Goal: Task Accomplishment & Management: Use online tool/utility

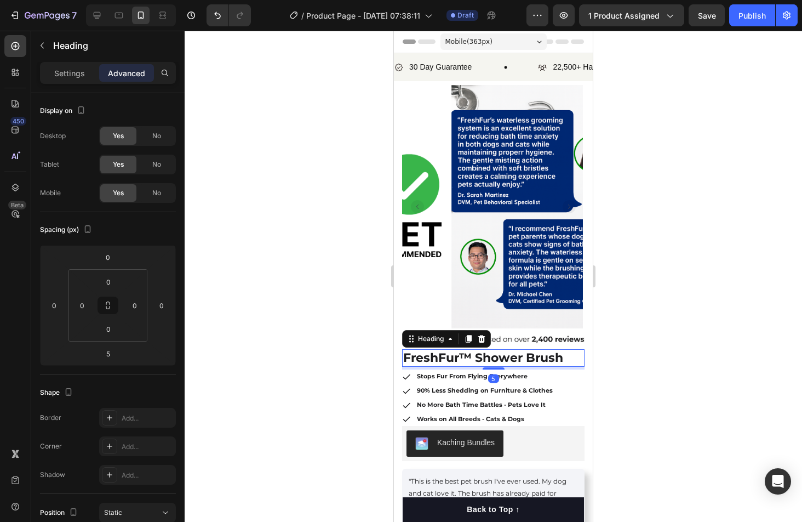
scroll to position [157, 0]
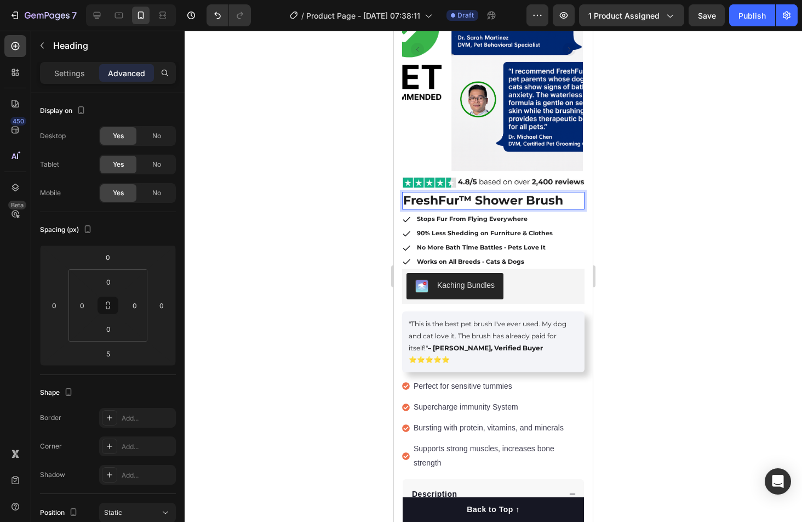
click at [518, 201] on strong "FreshFur™ Shower Brush" at bounding box center [483, 200] width 160 height 15
drag, startPoint x: 523, startPoint y: 201, endPoint x: 478, endPoint y: 203, distance: 44.4
click at [478, 203] on strong "FreshFur™ Shower Brush" at bounding box center [483, 200] width 160 height 15
click at [637, 239] on div at bounding box center [493, 276] width 617 height 491
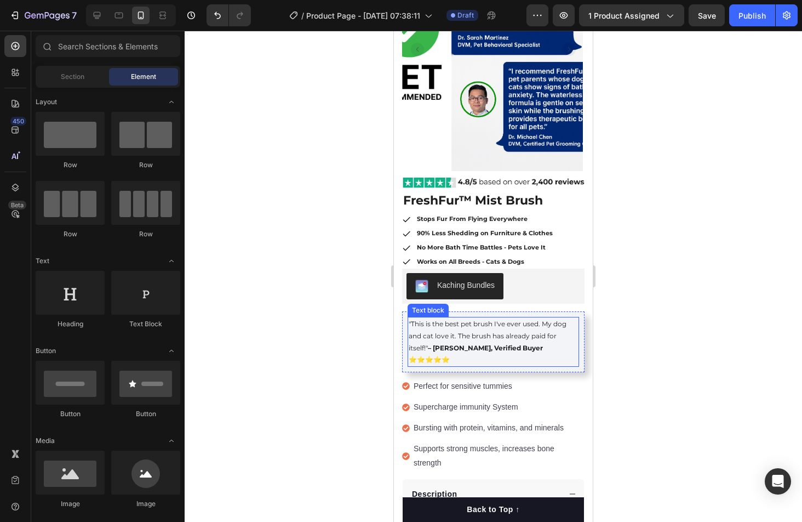
scroll to position [138, 0]
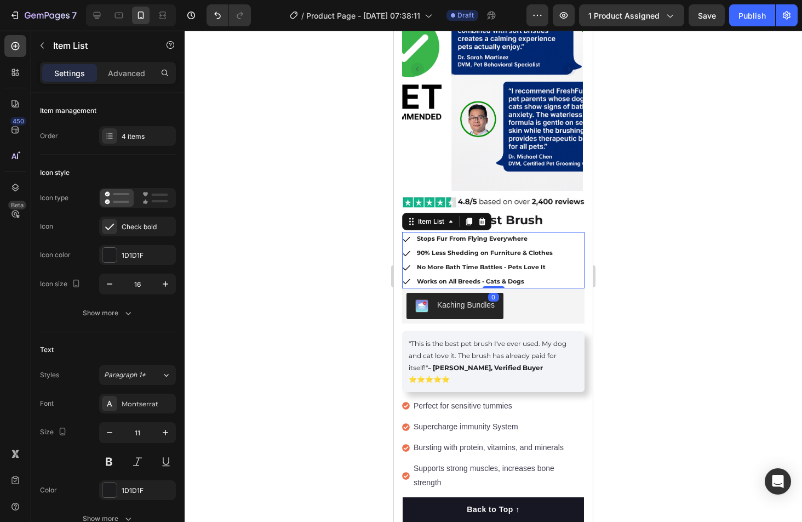
click at [460, 265] on strong "No More Bath Time Battles - Pets Love It" at bounding box center [481, 267] width 129 height 8
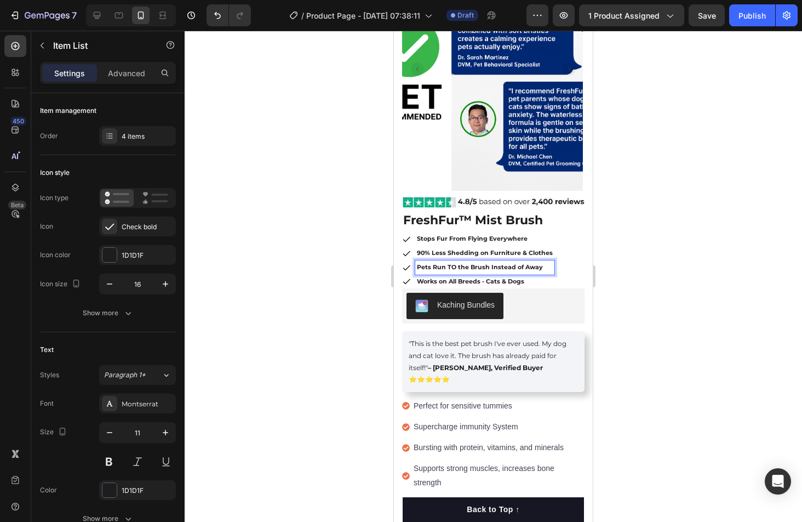
click at [641, 283] on div at bounding box center [493, 276] width 617 height 491
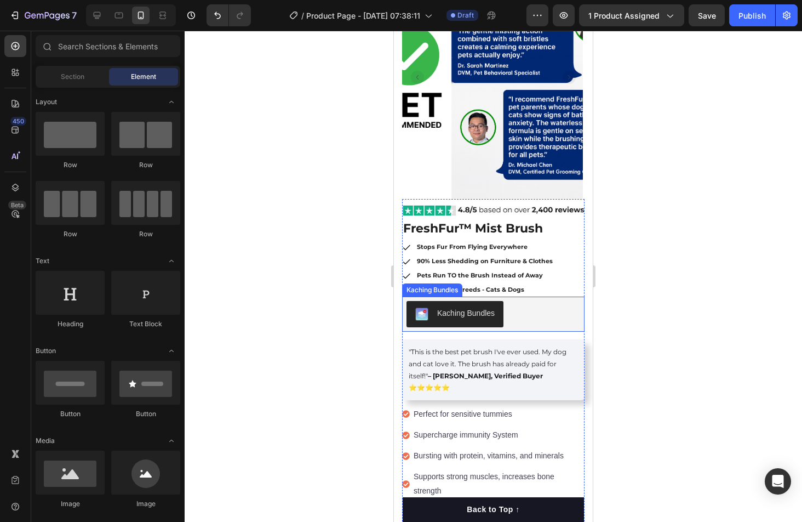
scroll to position [129, 0]
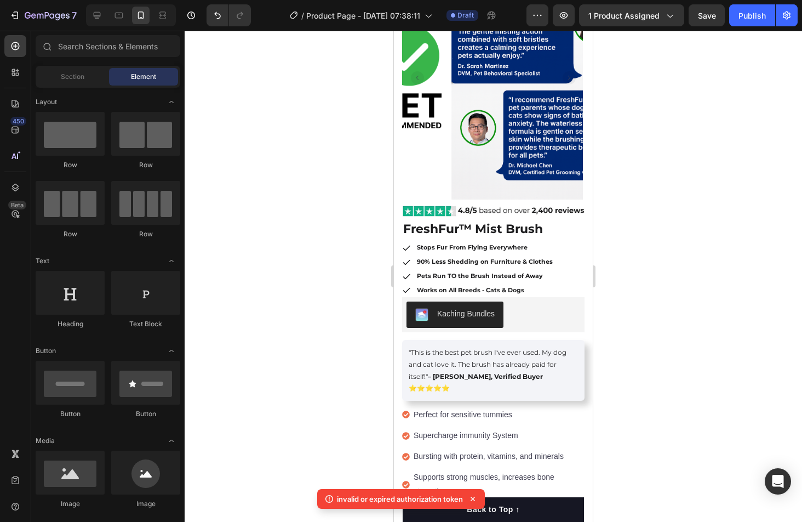
click at [712, 27] on div "7 / Product Page - Aug 9, 07:38:11 Draft Preview 1 product assigned Save Publish" at bounding box center [401, 15] width 802 height 31
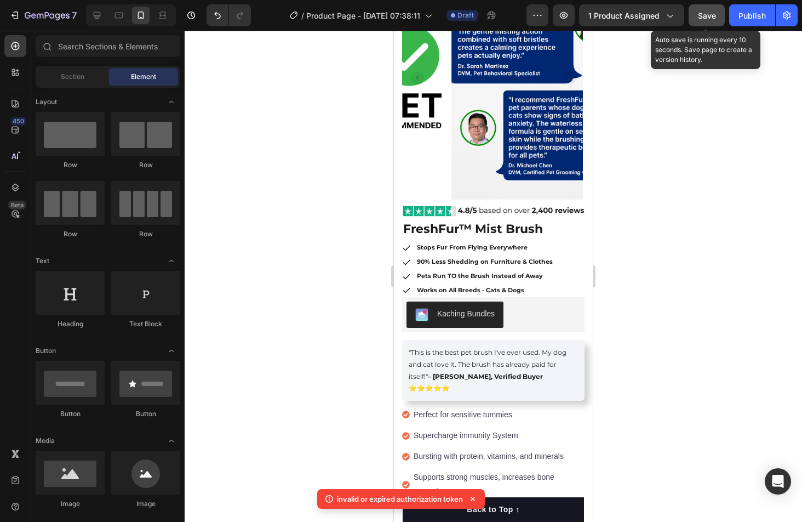
click at [712, 25] on button "Save" at bounding box center [707, 15] width 36 height 22
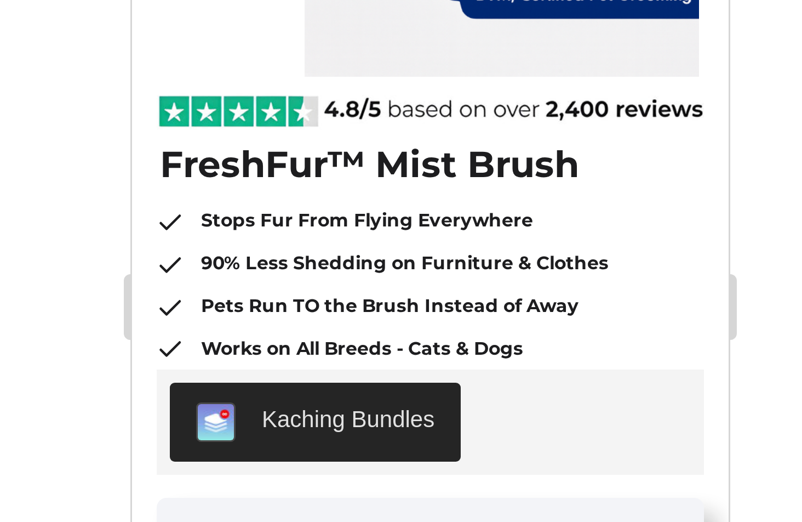
click at [365, 237] on div at bounding box center [493, 276] width 617 height 491
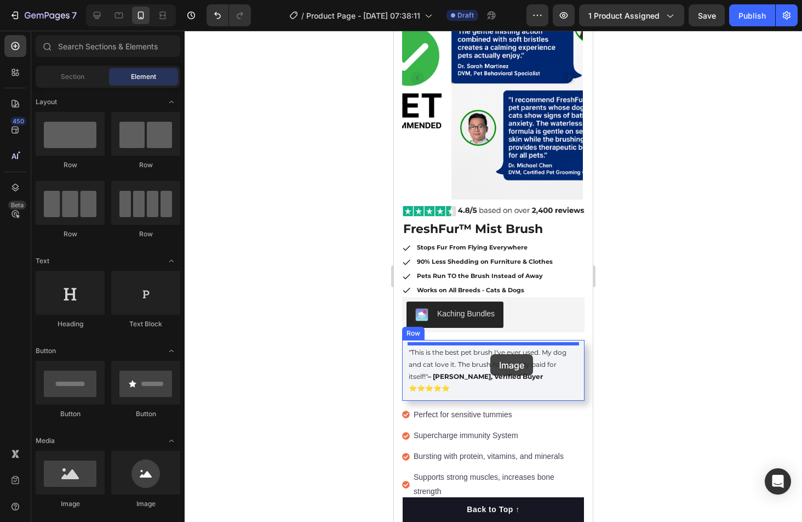
drag, startPoint x: 453, startPoint y: 523, endPoint x: 490, endPoint y: 354, distance: 173.4
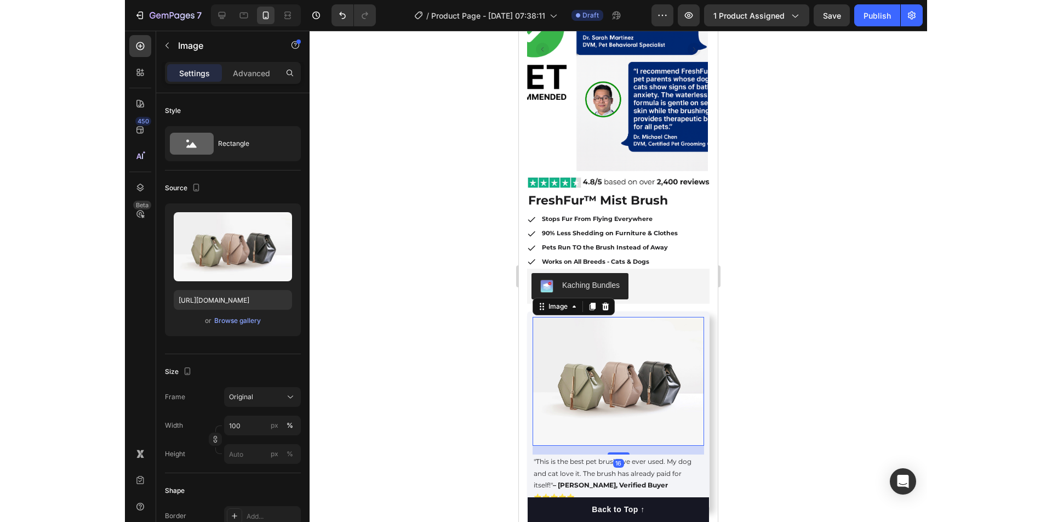
scroll to position [159, 0]
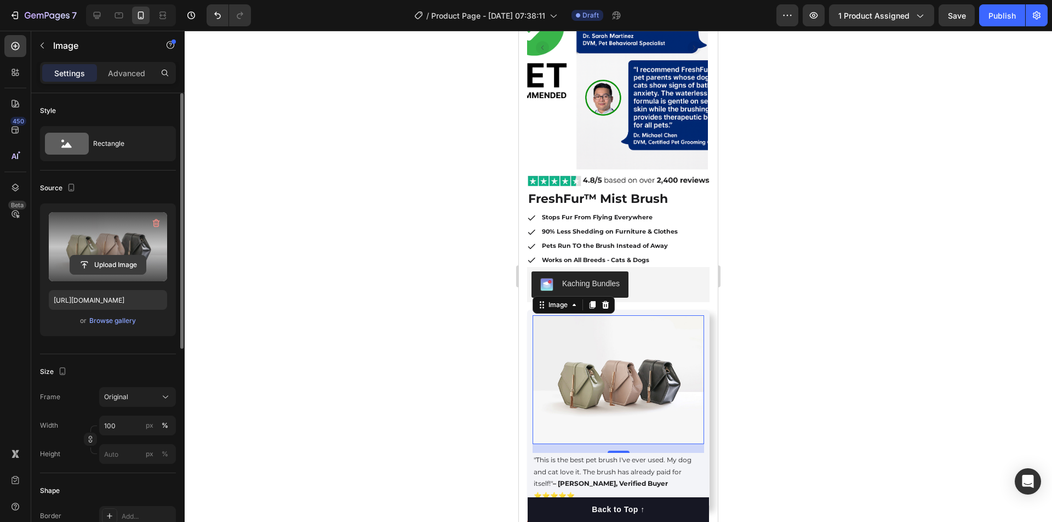
click at [124, 255] on input "file" at bounding box center [108, 264] width 76 height 19
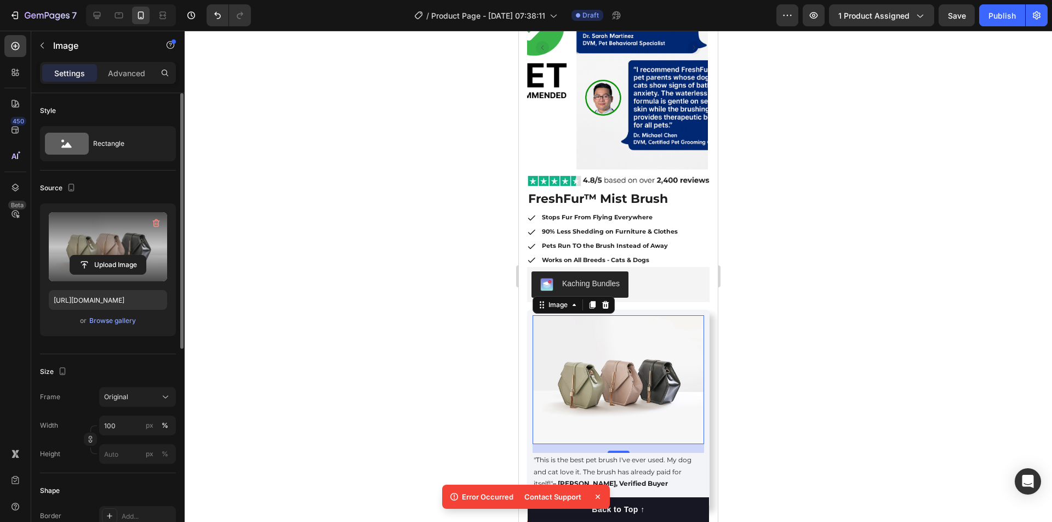
click at [135, 249] on label at bounding box center [108, 246] width 118 height 69
click at [135, 255] on input "file" at bounding box center [108, 264] width 76 height 19
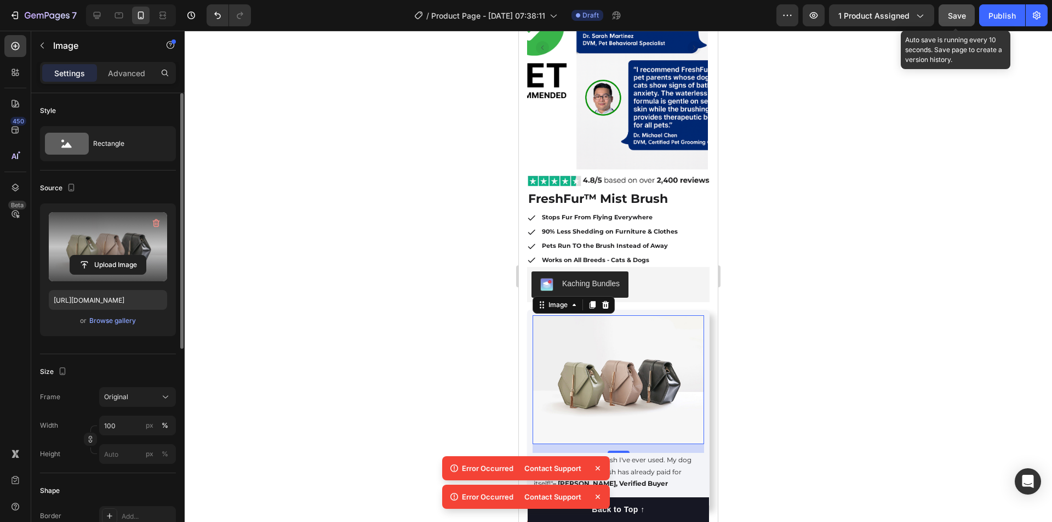
click at [802, 15] on button "Save" at bounding box center [957, 15] width 36 height 22
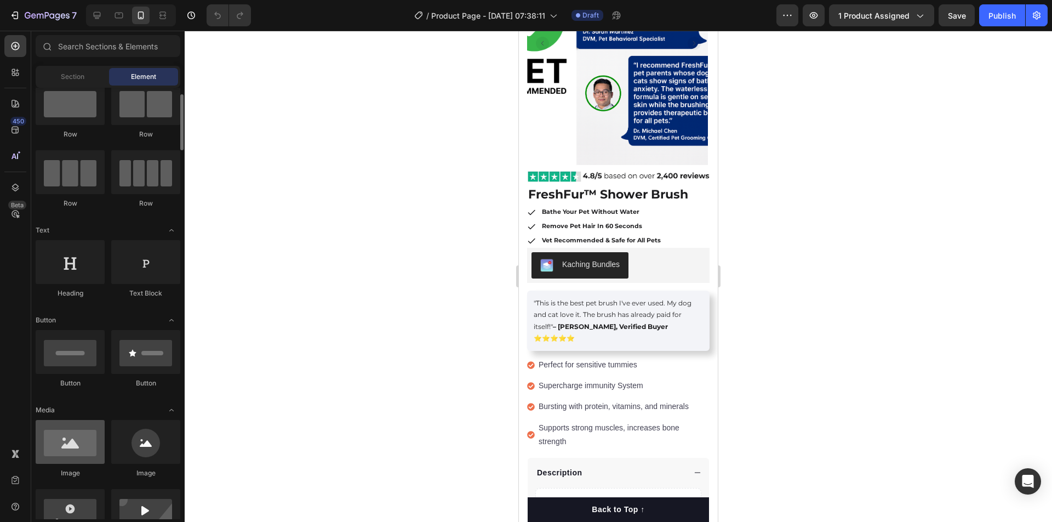
scroll to position [35, 0]
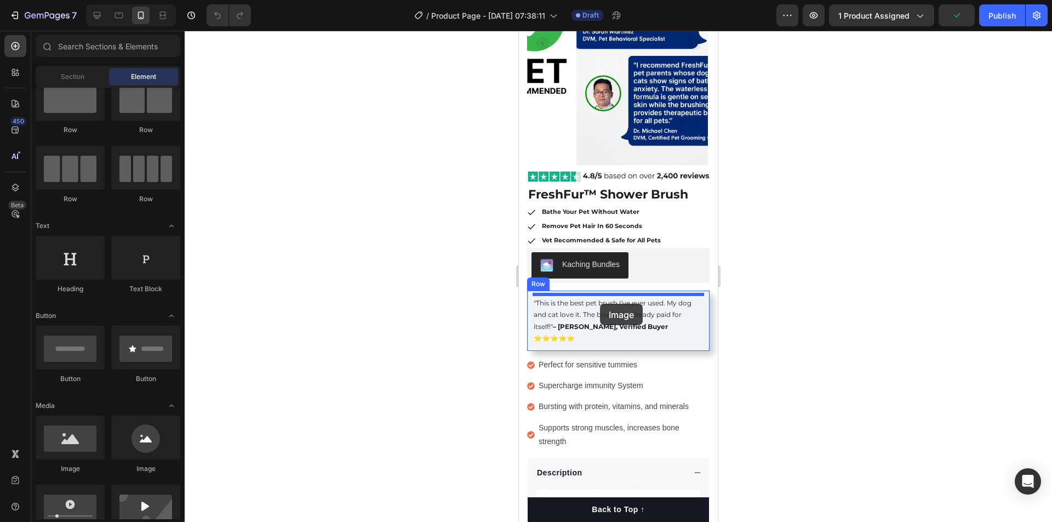
drag, startPoint x: 587, startPoint y: 475, endPoint x: 600, endPoint y: 304, distance: 172.0
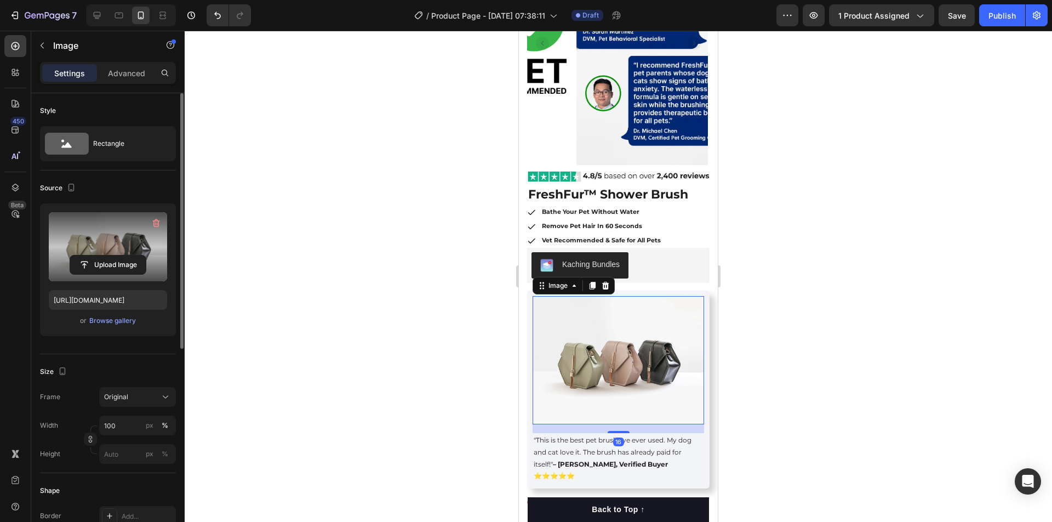
click at [121, 250] on label at bounding box center [108, 246] width 118 height 69
click at [121, 255] on input "file" at bounding box center [108, 264] width 76 height 19
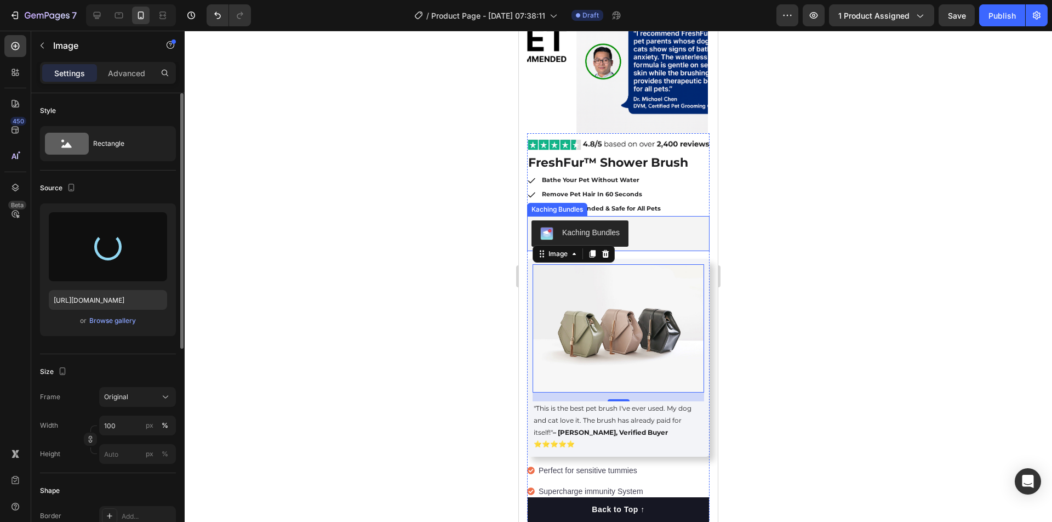
scroll to position [235, 0]
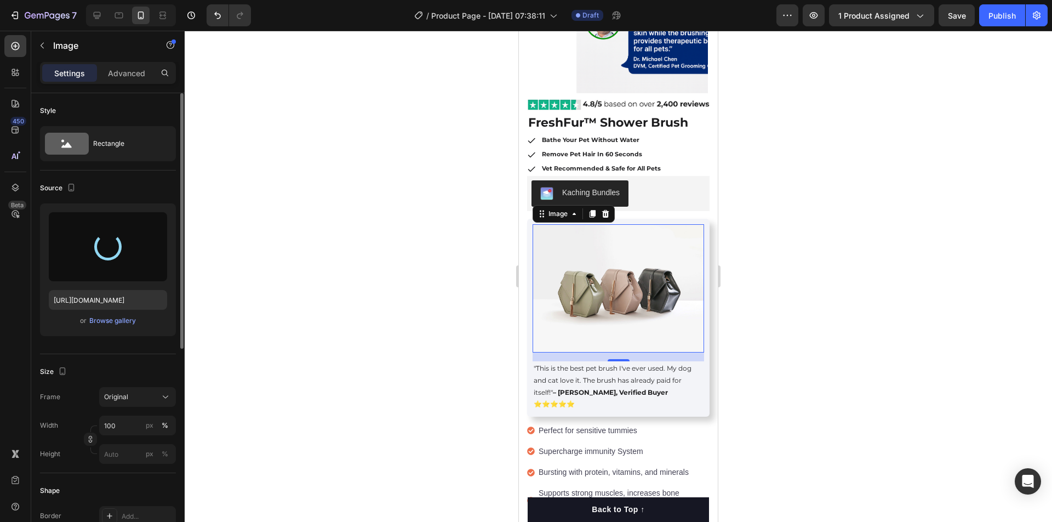
type input "[URL][DOMAIN_NAME]"
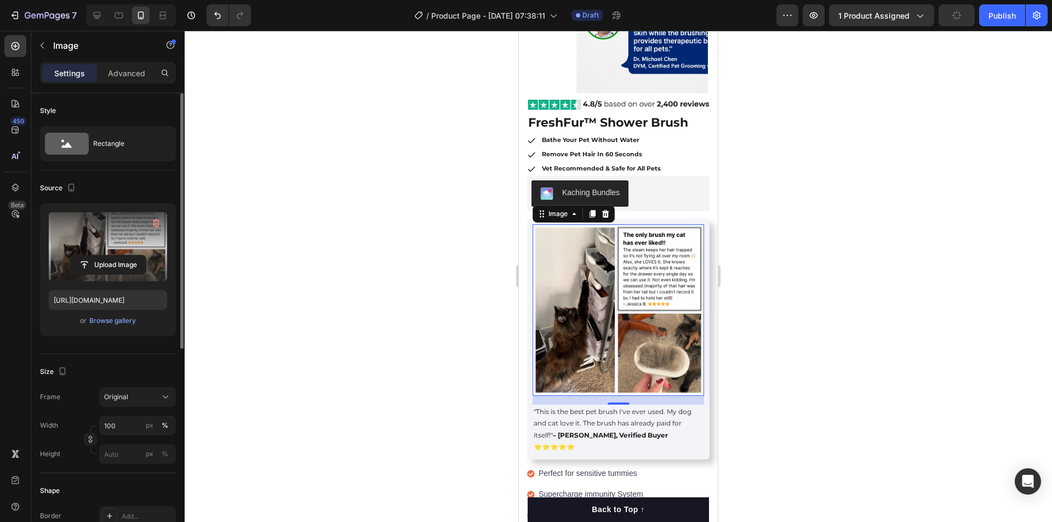
click at [754, 305] on div at bounding box center [618, 276] width 867 height 491
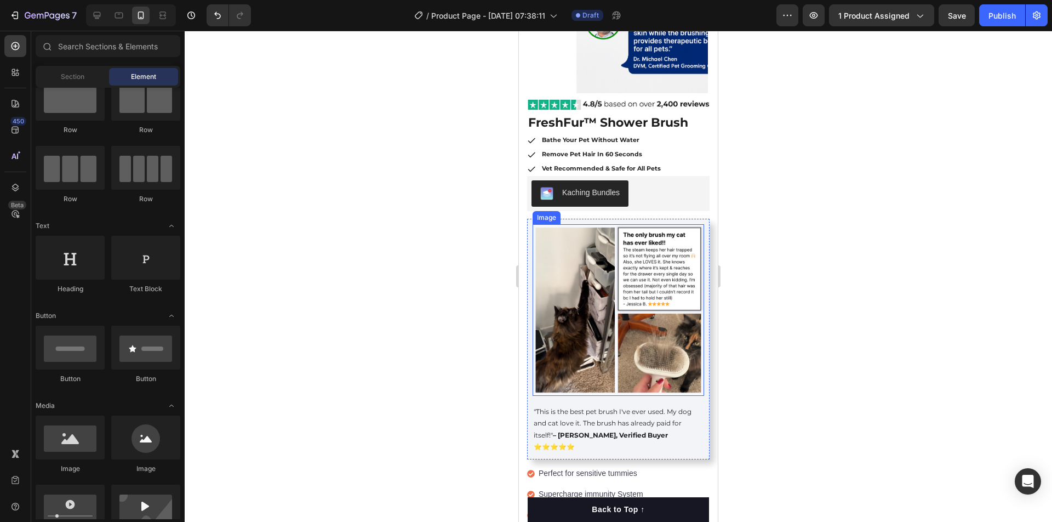
click at [617, 384] on img at bounding box center [618, 309] width 171 height 171
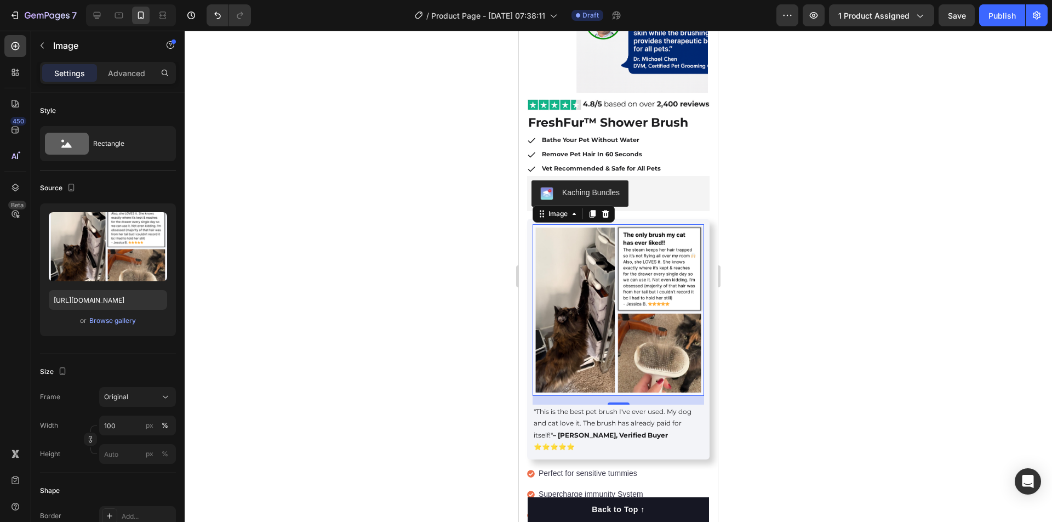
click at [660, 261] on img at bounding box center [618, 309] width 171 height 171
click at [590, 211] on icon at bounding box center [592, 213] width 9 height 9
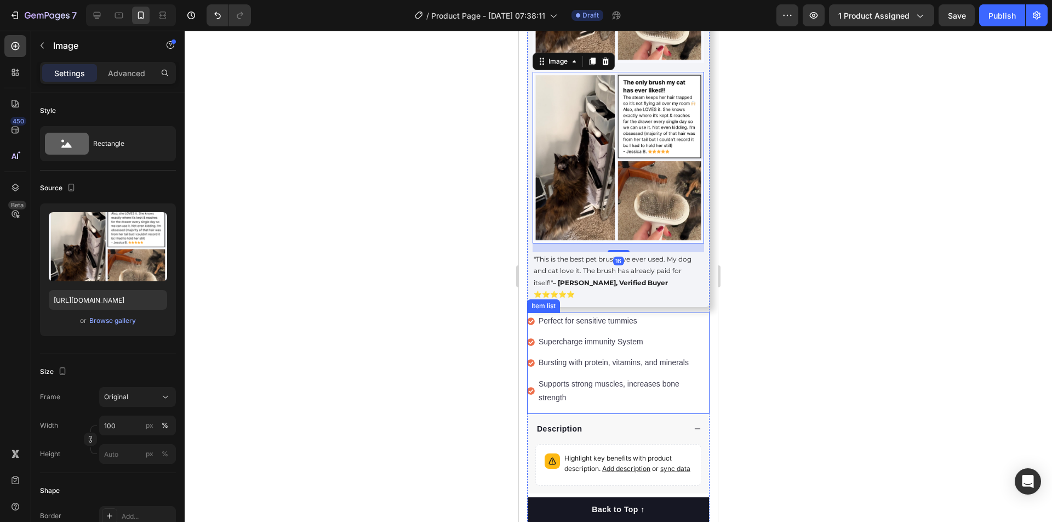
scroll to position [569, 0]
click at [608, 170] on img at bounding box center [618, 156] width 171 height 171
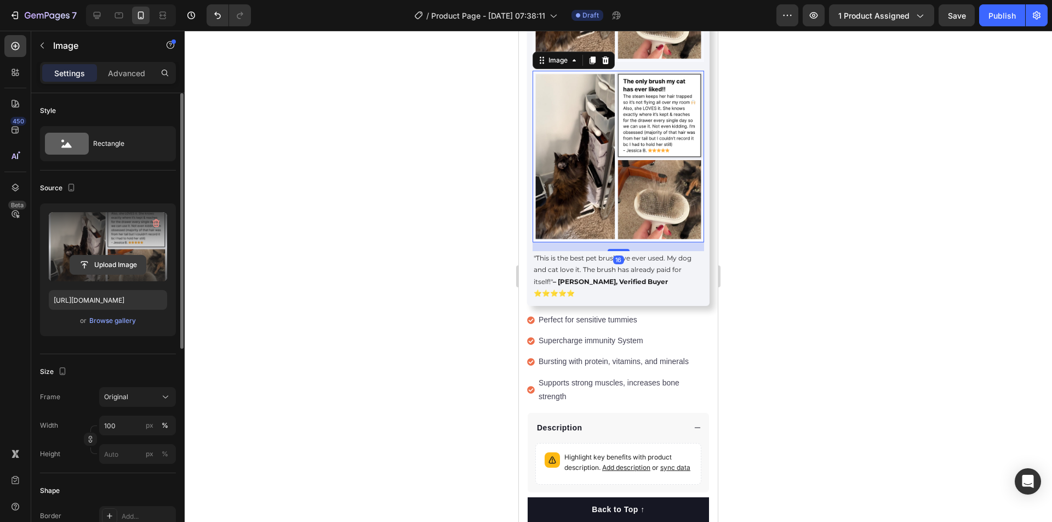
click at [98, 272] on input "file" at bounding box center [108, 264] width 76 height 19
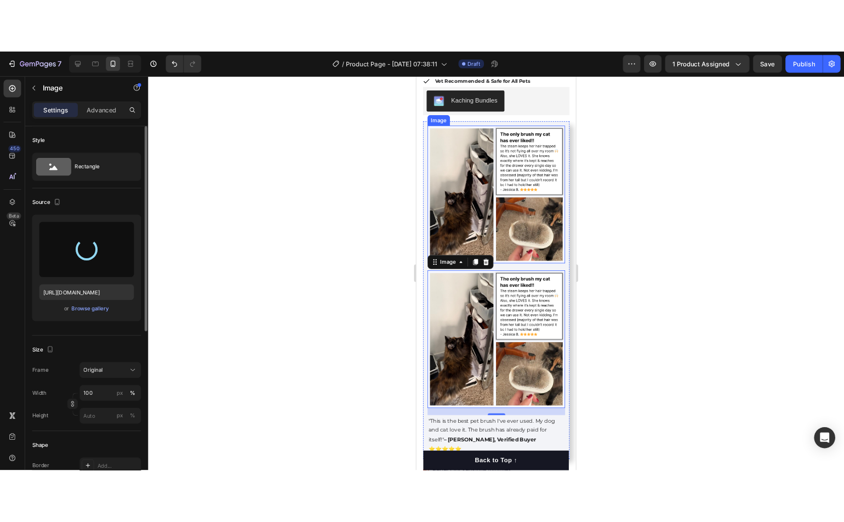
scroll to position [363, 0]
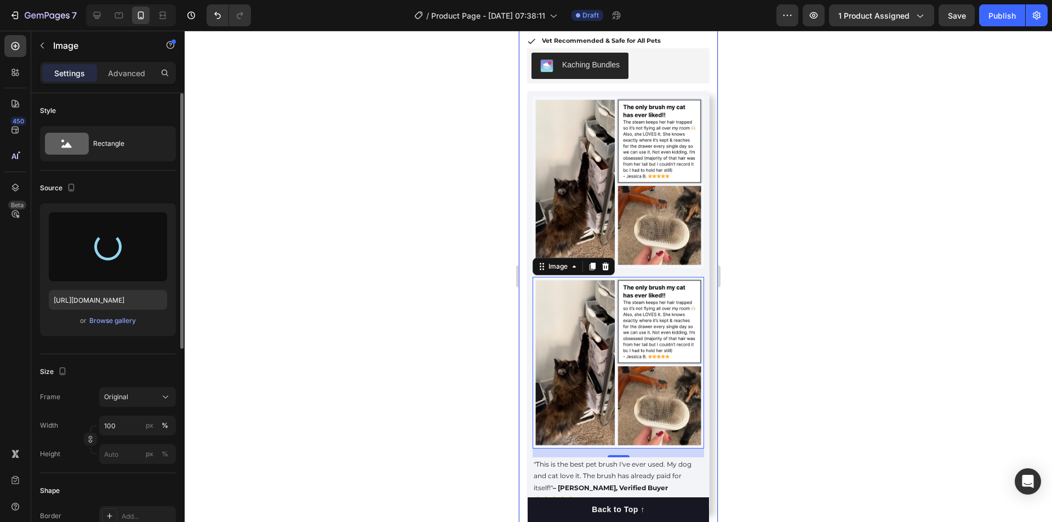
type input "[URL][DOMAIN_NAME]"
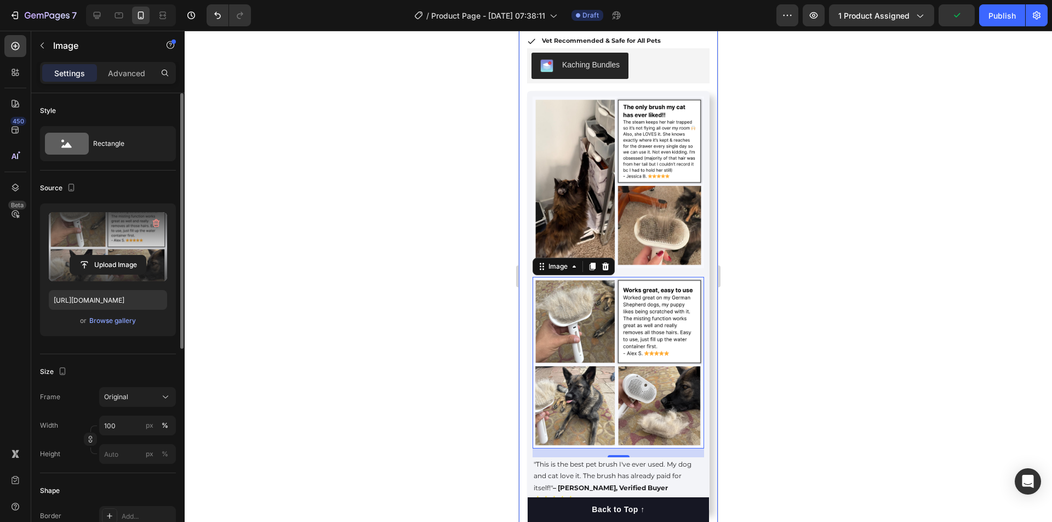
click at [776, 305] on div at bounding box center [618, 276] width 867 height 491
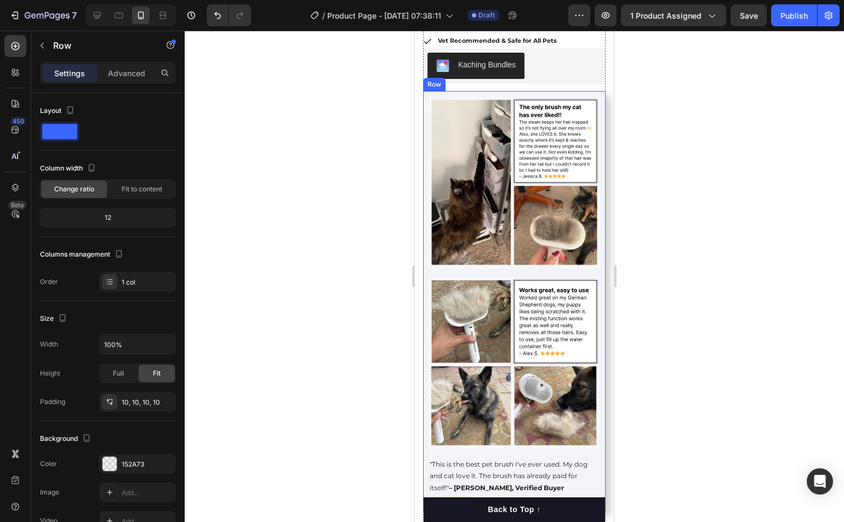
click at [598, 92] on div "Image Image "This is the best pet brush I've ever used. My dog and cat love it.…" at bounding box center [514, 301] width 182 height 421
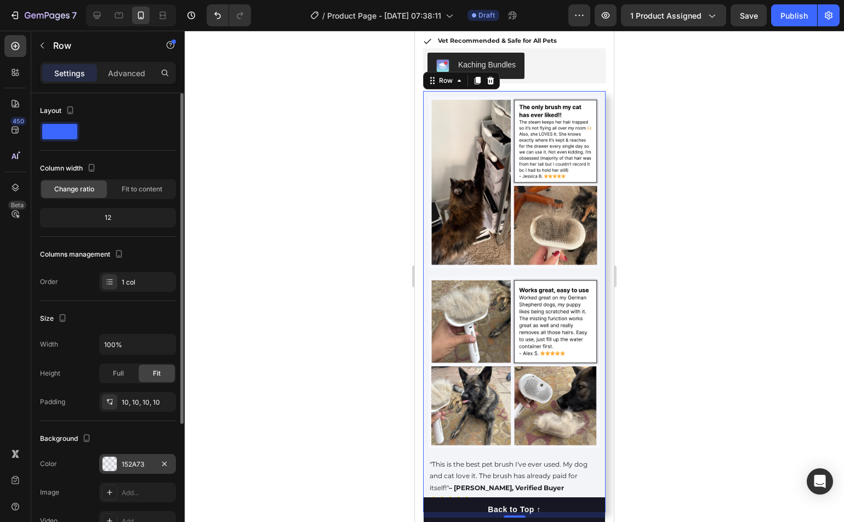
click at [127, 459] on div "152A73" at bounding box center [138, 464] width 32 height 10
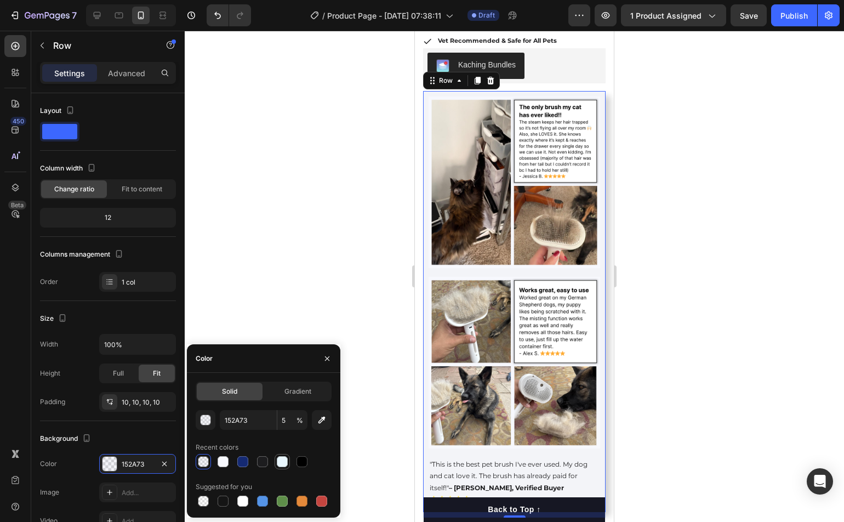
click at [287, 461] on div at bounding box center [282, 461] width 11 height 11
type input "E9F7FE"
type input "100"
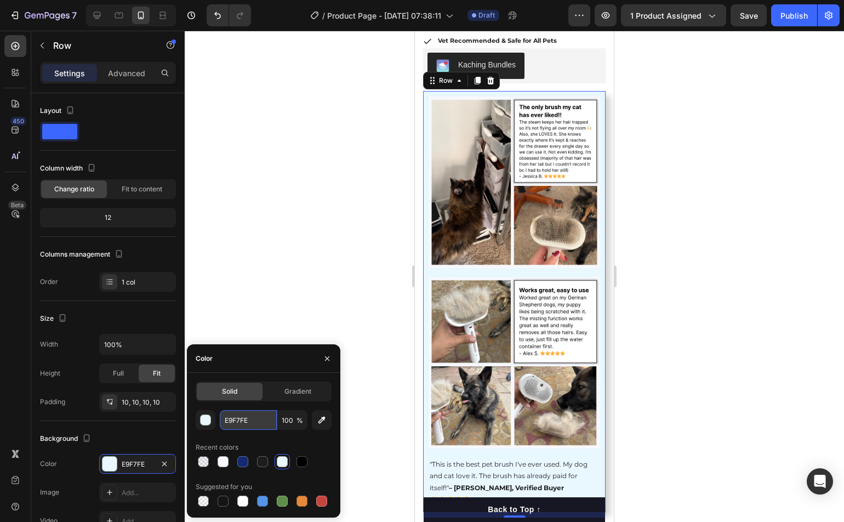
click at [255, 427] on input "E9F7FE" at bounding box center [248, 420] width 57 height 20
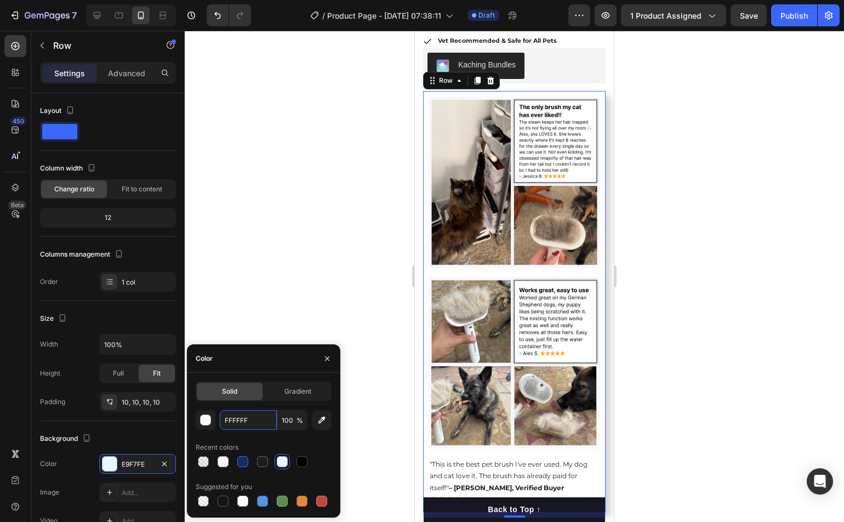
type input "FFFFFF"
click at [271, 438] on div "Recent colors" at bounding box center [264, 447] width 136 height 18
click at [767, 396] on div at bounding box center [514, 276] width 659 height 491
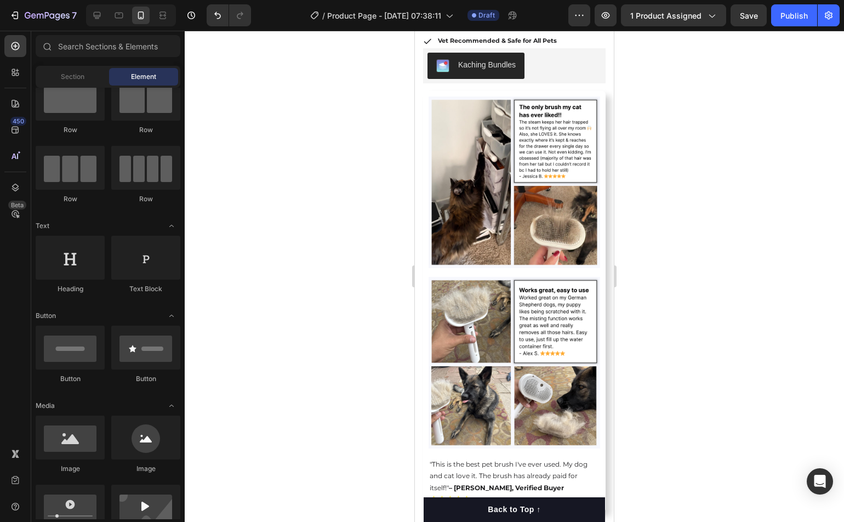
click at [767, 396] on div at bounding box center [514, 276] width 659 height 491
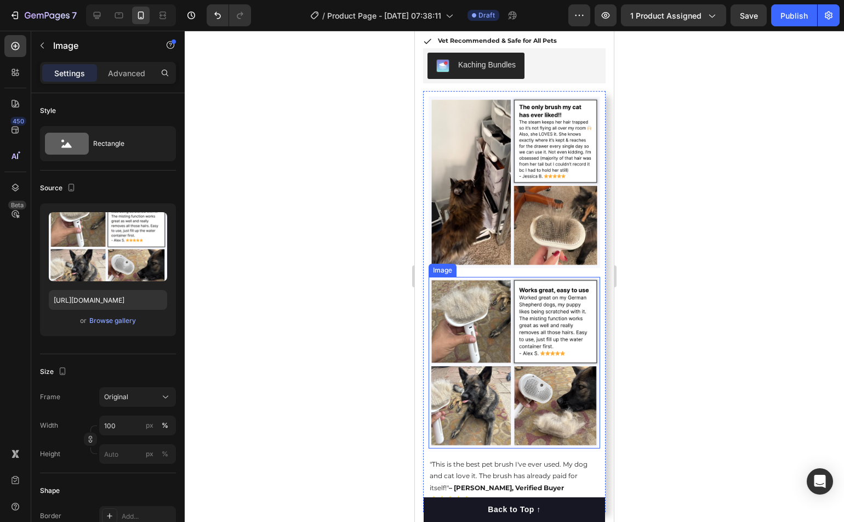
click at [564, 315] on img at bounding box center [513, 362] width 171 height 171
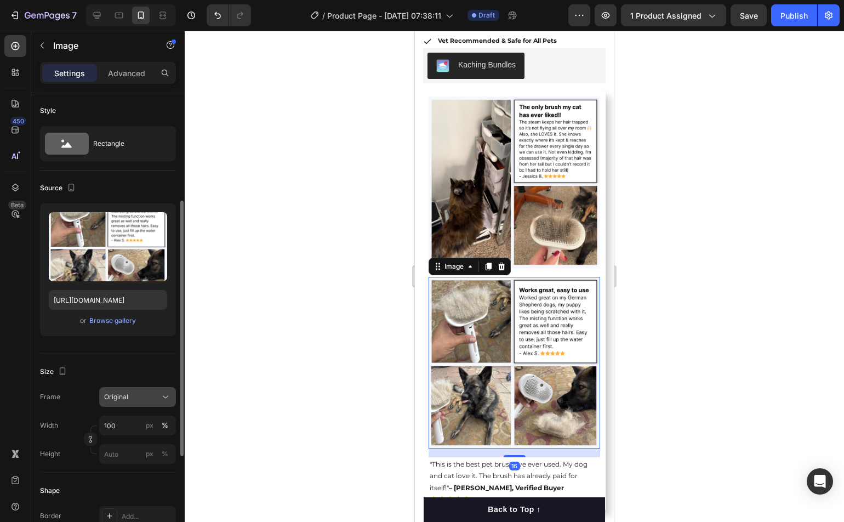
scroll to position [80, 0]
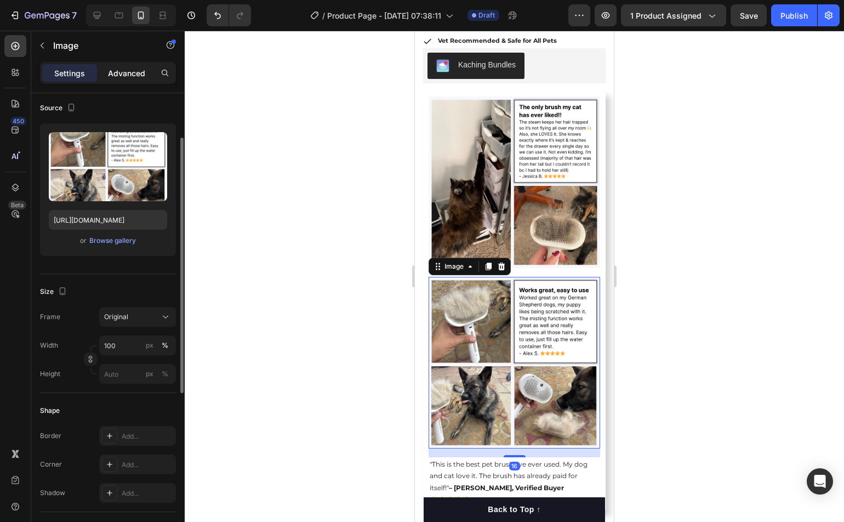
click at [125, 78] on p "Advanced" at bounding box center [126, 73] width 37 height 12
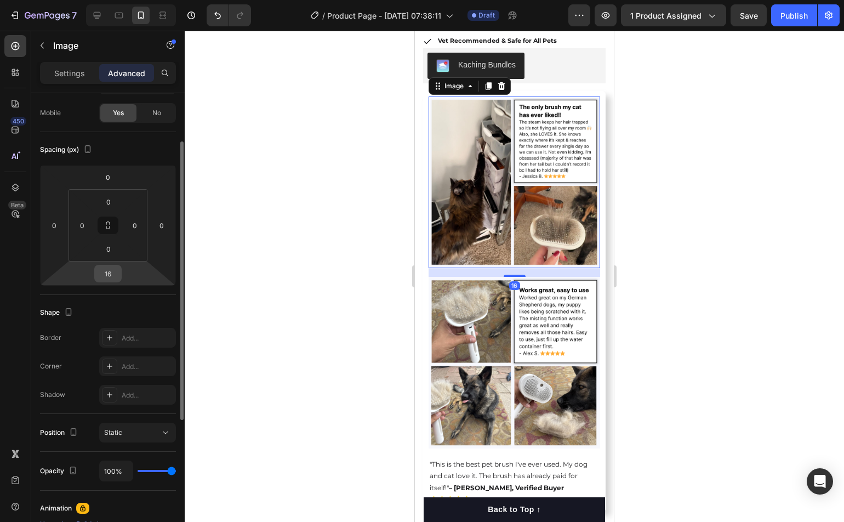
click at [107, 274] on input "16" at bounding box center [108, 273] width 22 height 16
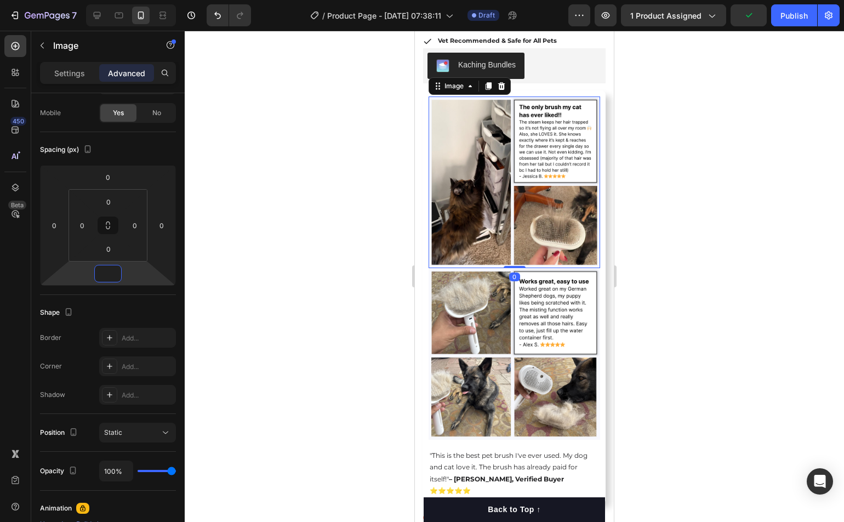
type input "5"
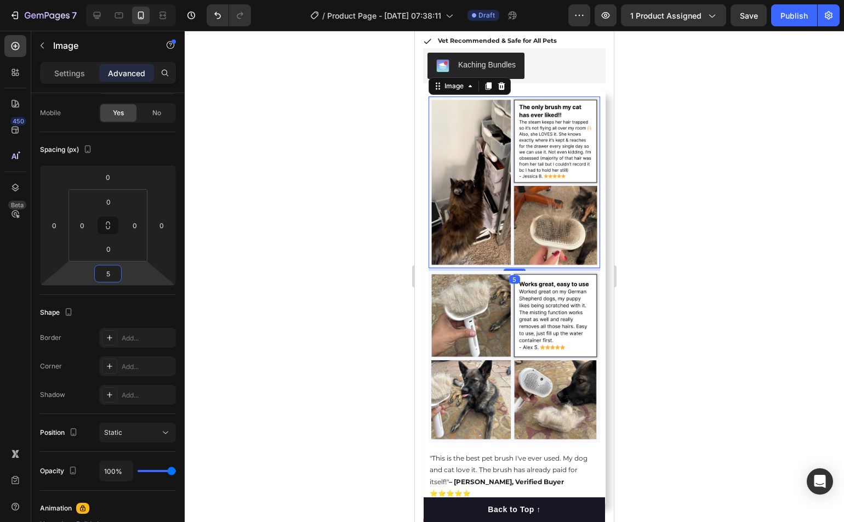
click at [685, 248] on div at bounding box center [514, 276] width 659 height 491
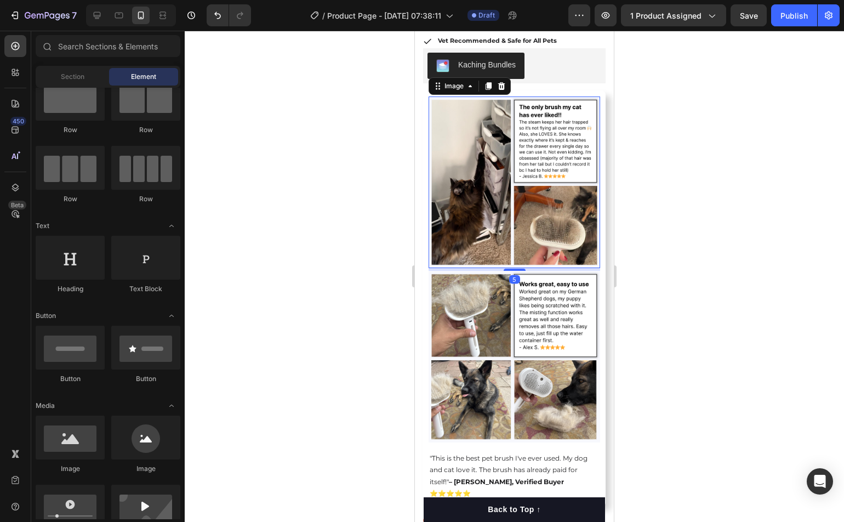
click at [567, 228] on img at bounding box center [513, 181] width 171 height 171
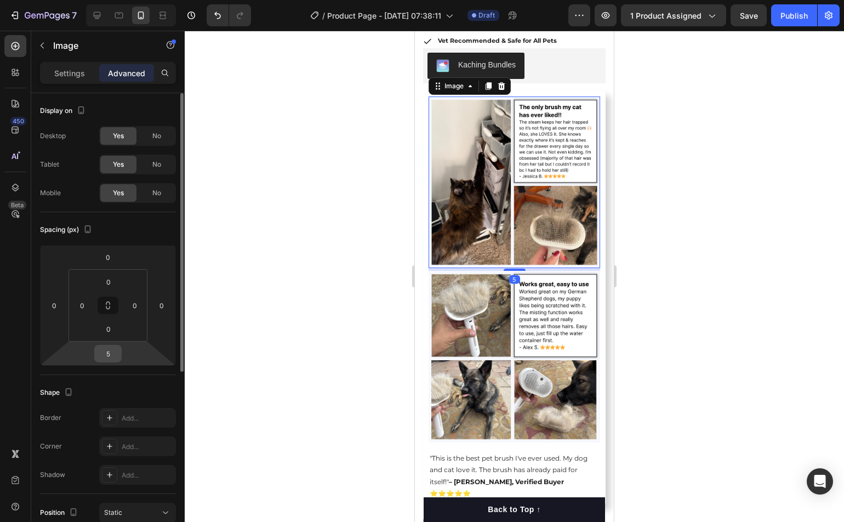
click at [116, 357] on input "5" at bounding box center [108, 353] width 22 height 16
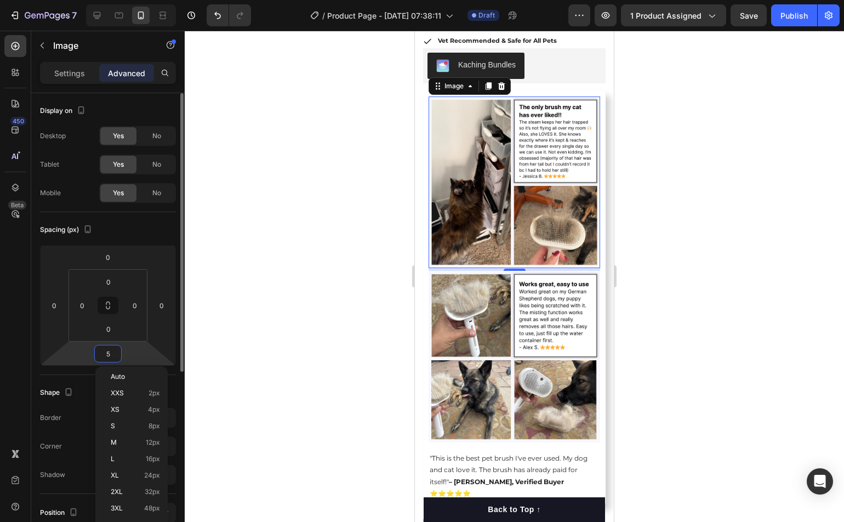
type input "0"
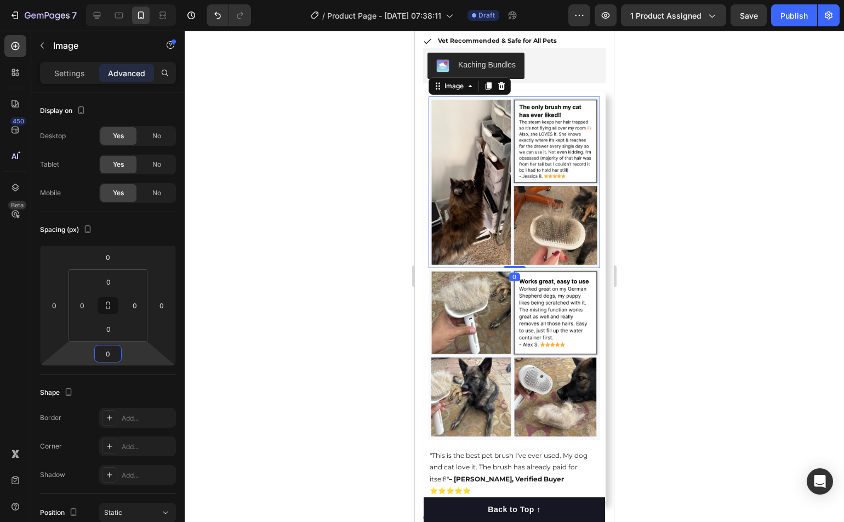
click at [689, 399] on div at bounding box center [514, 276] width 659 height 491
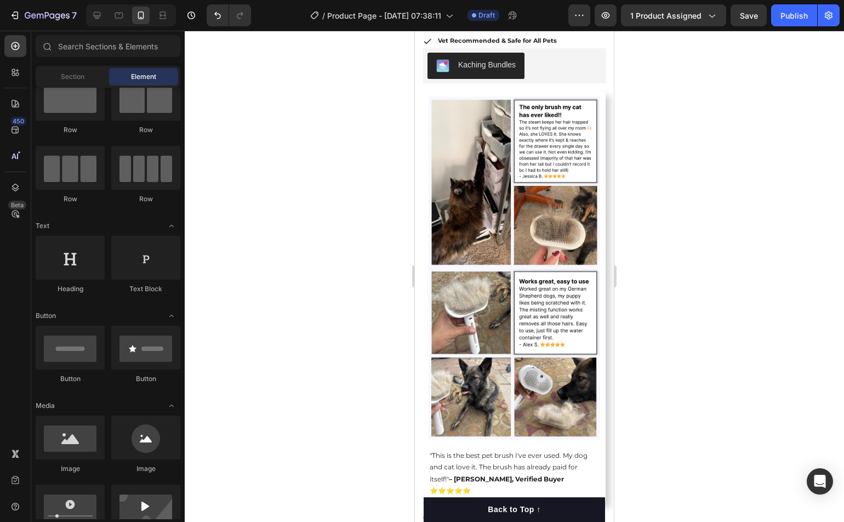
click at [689, 399] on div at bounding box center [514, 276] width 659 height 491
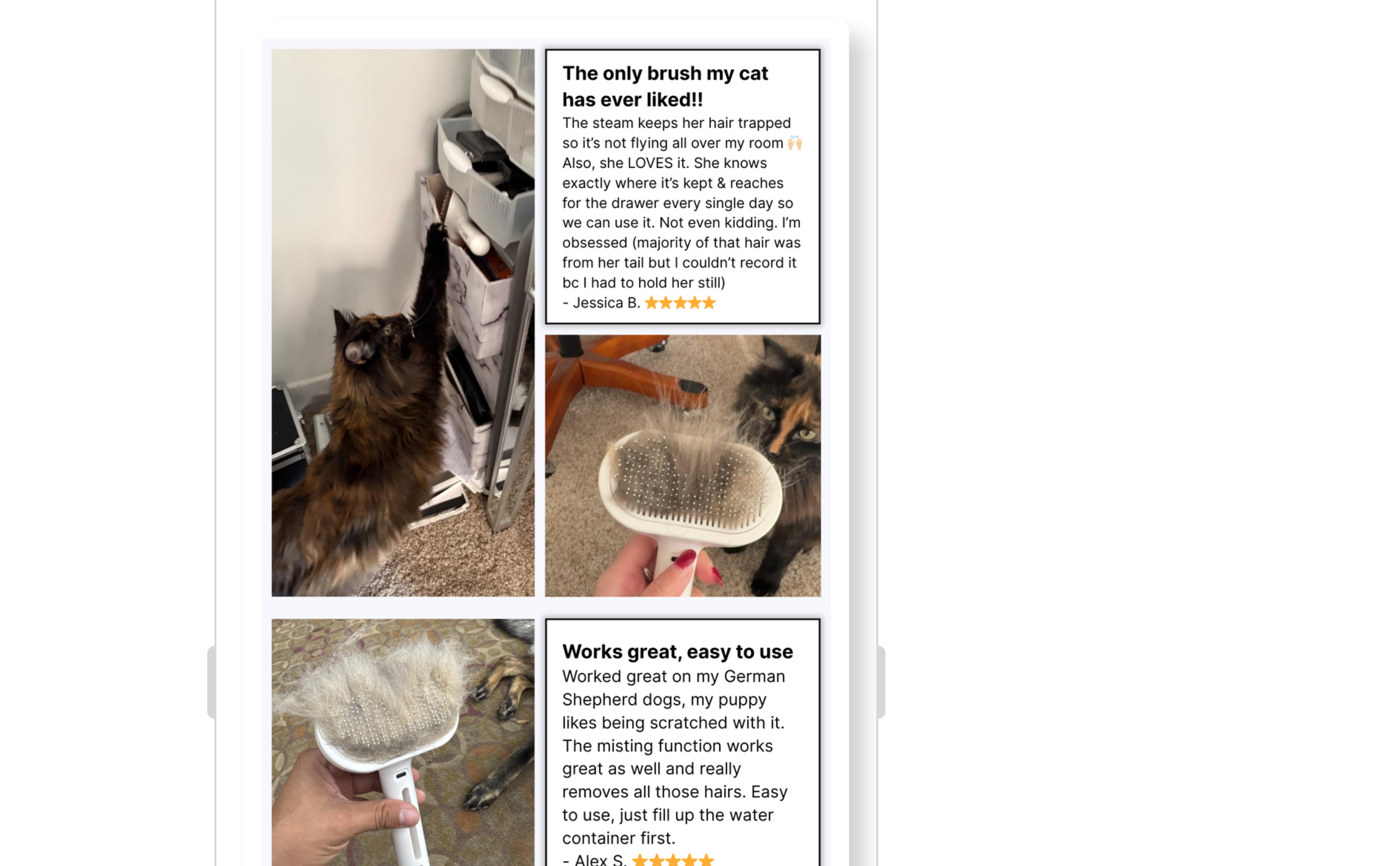
scroll to position [26, 0]
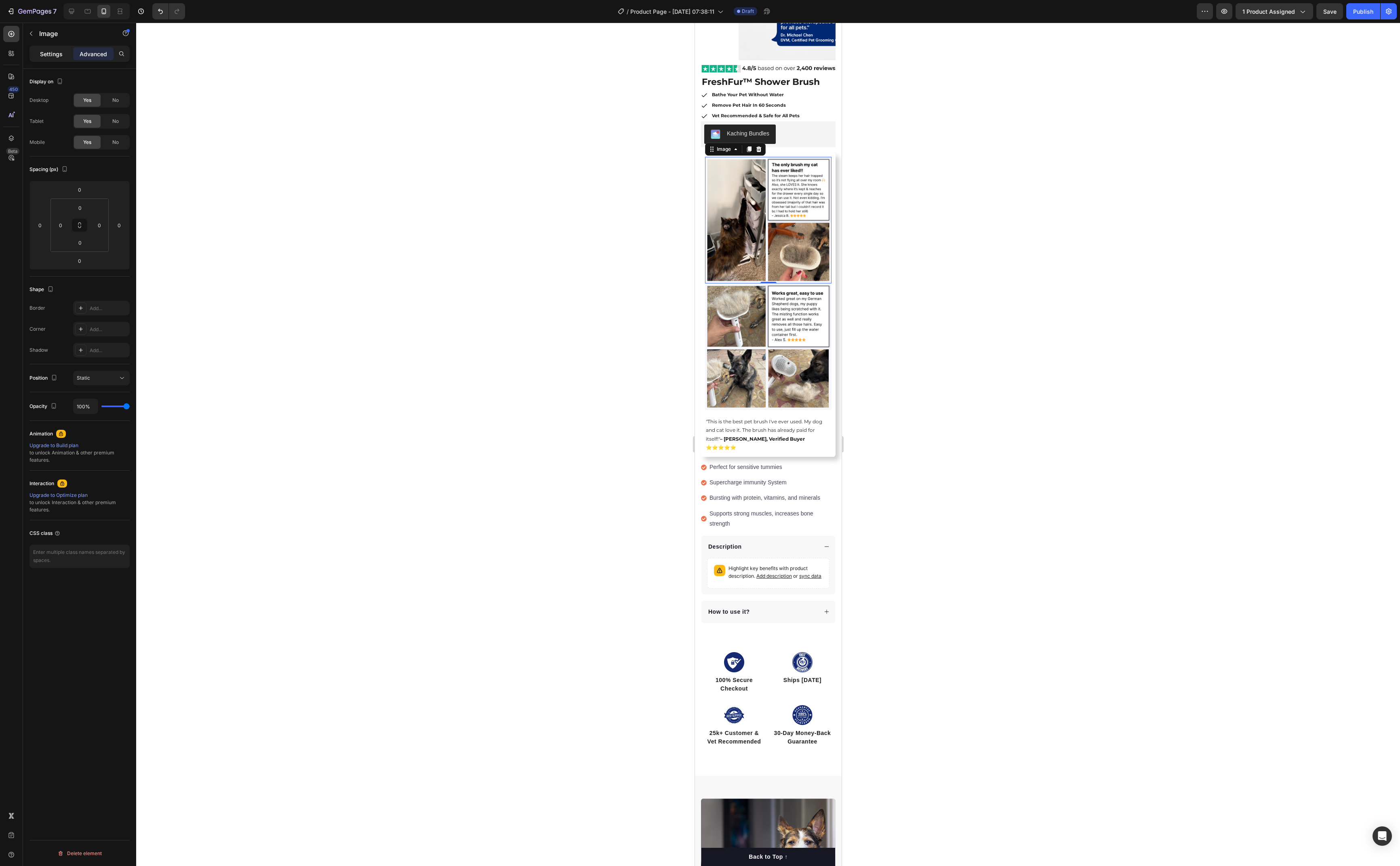
click at [58, 54] on p "Settings" at bounding box center [51, 54] width 23 height 9
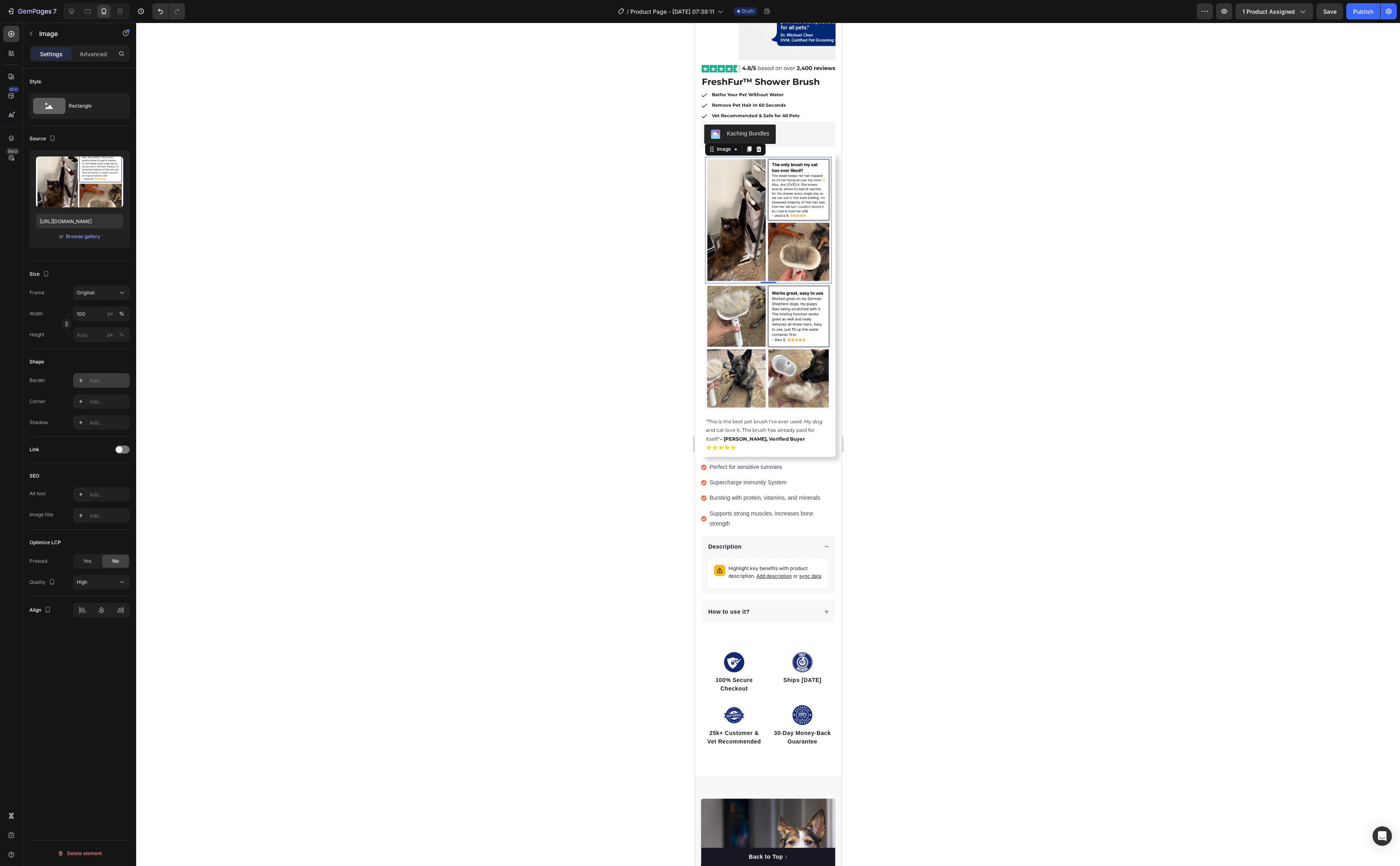
click at [101, 384] on div "Add..." at bounding box center [101, 381] width 57 height 15
click at [215, 384] on div "121212" at bounding box center [216, 406] width 57 height 15
click at [175, 384] on input "121212" at bounding box center [183, 406] width 42 height 15
type input "FFFFFF"
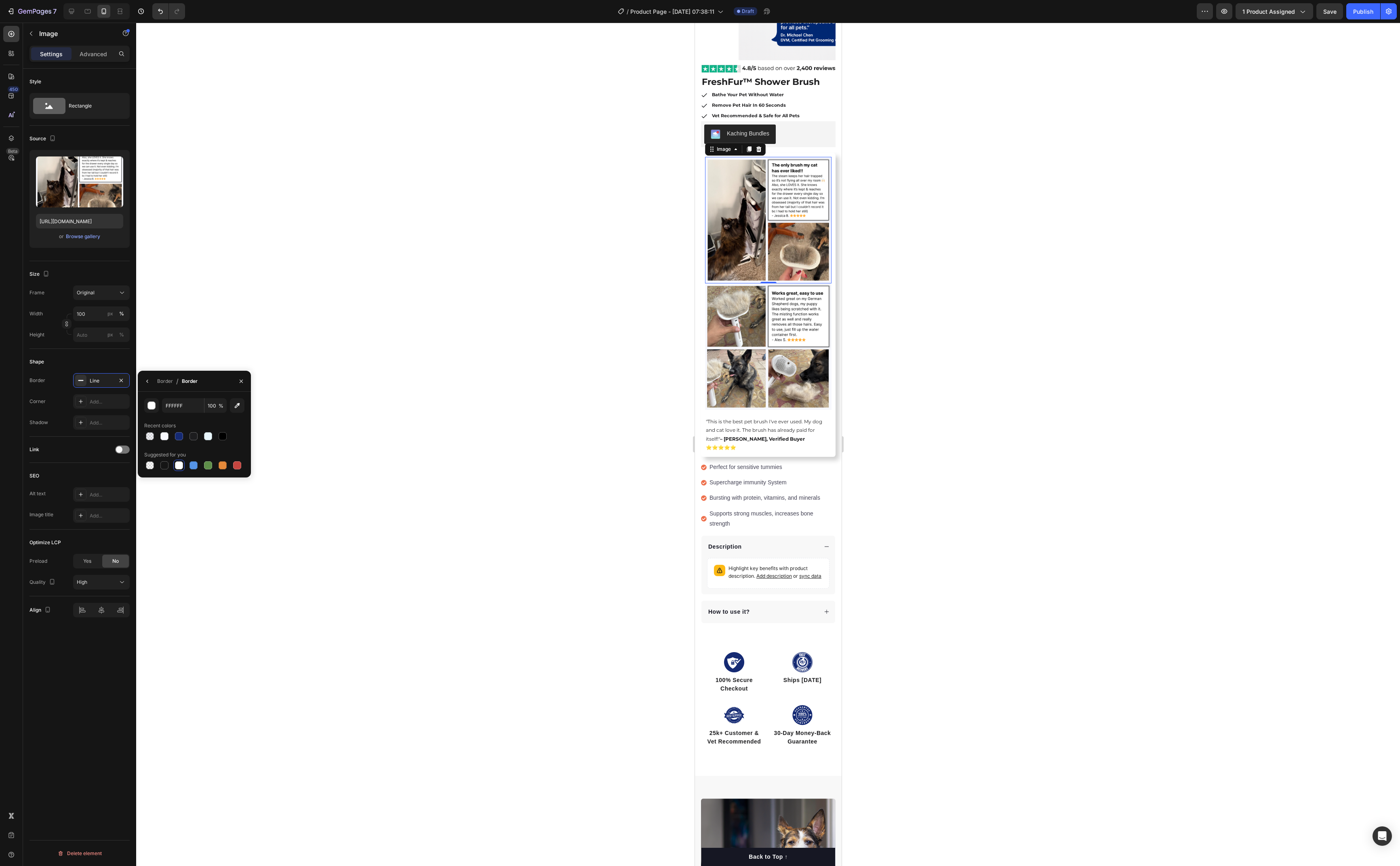
click at [239, 384] on div "Recent colors" at bounding box center [195, 426] width 100 height 13
click at [775, 329] on div at bounding box center [769, 444] width 1264 height 843
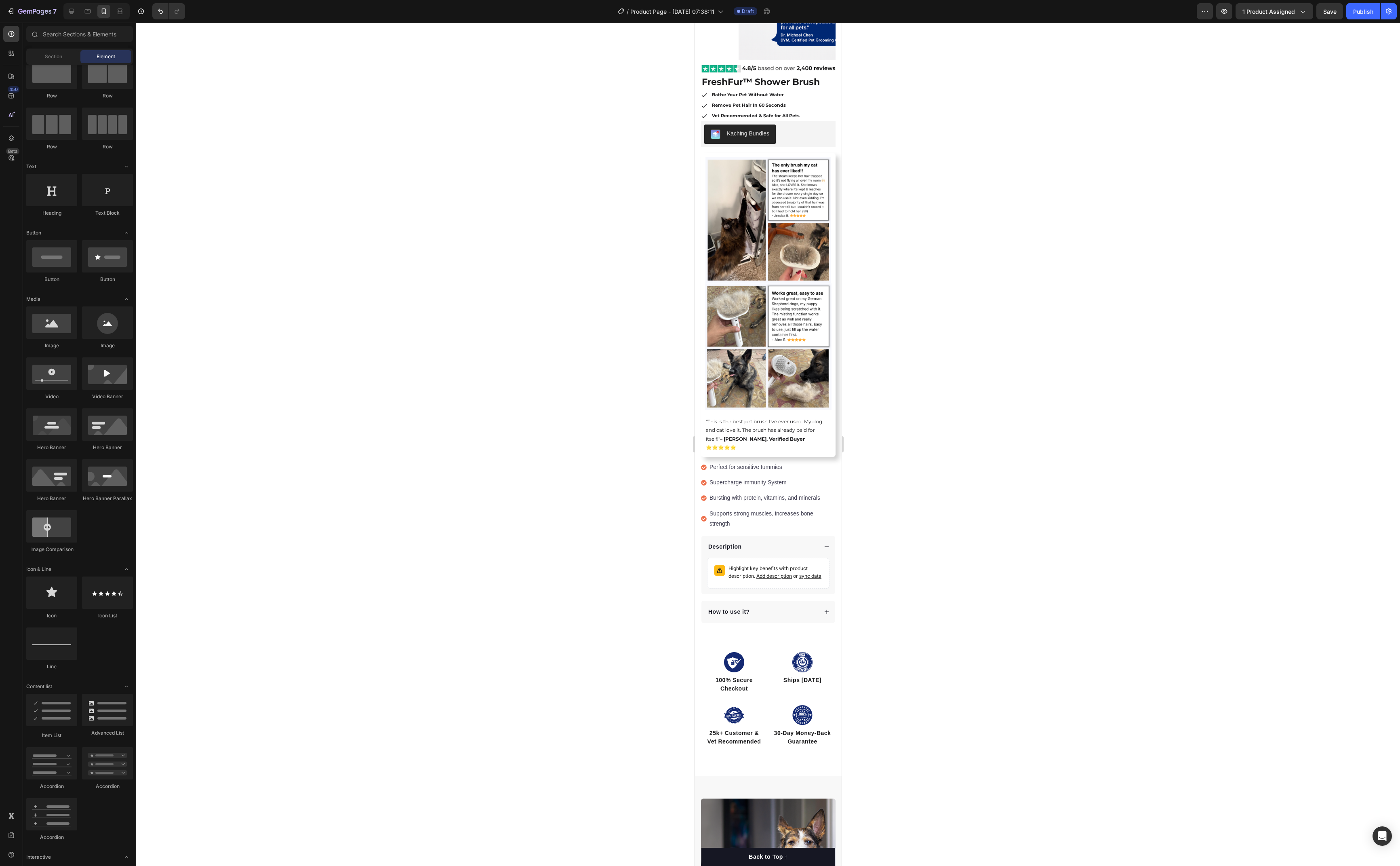
click at [775, 328] on div at bounding box center [769, 444] width 1264 height 843
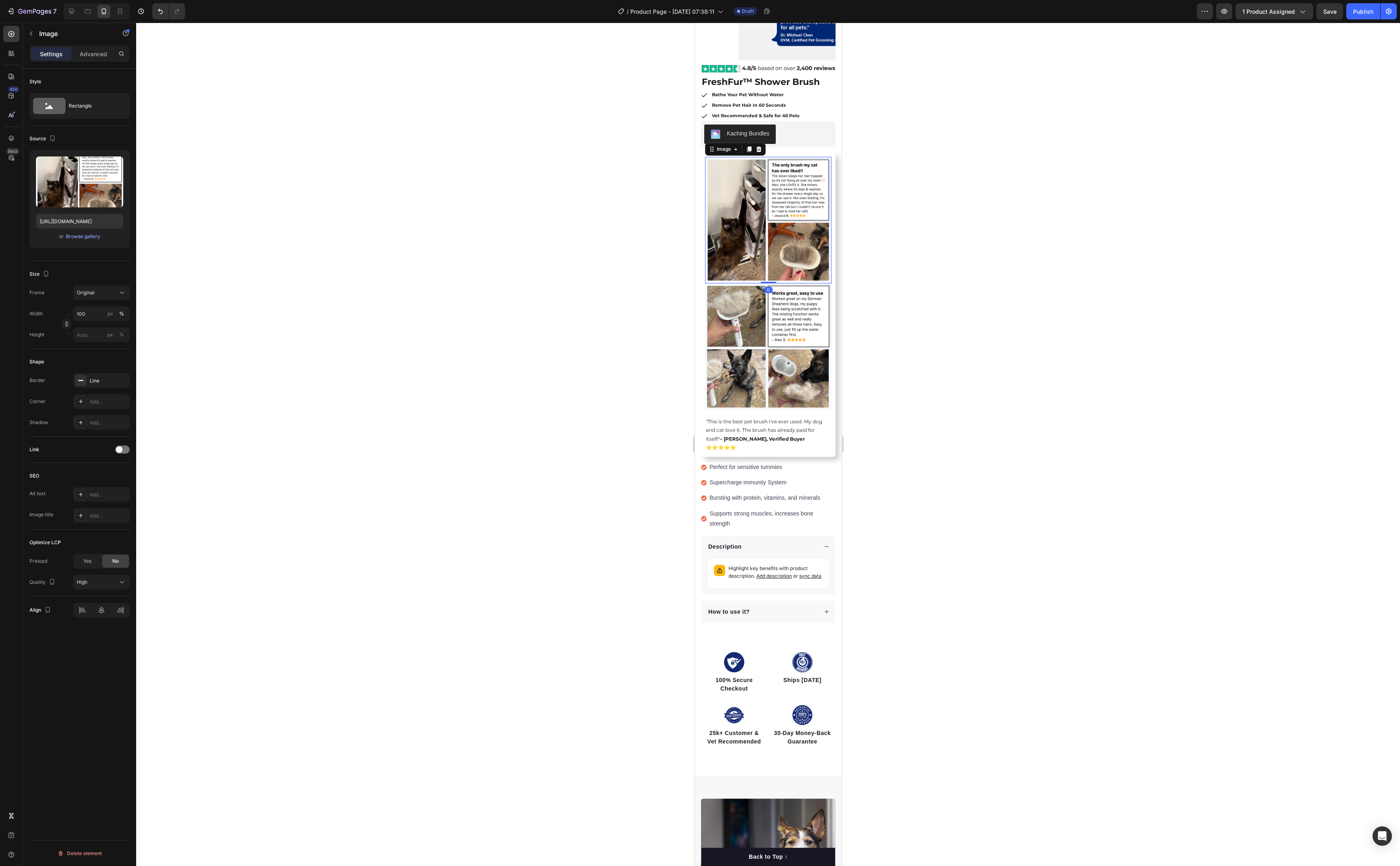
click at [775, 187] on img at bounding box center [768, 220] width 126 height 126
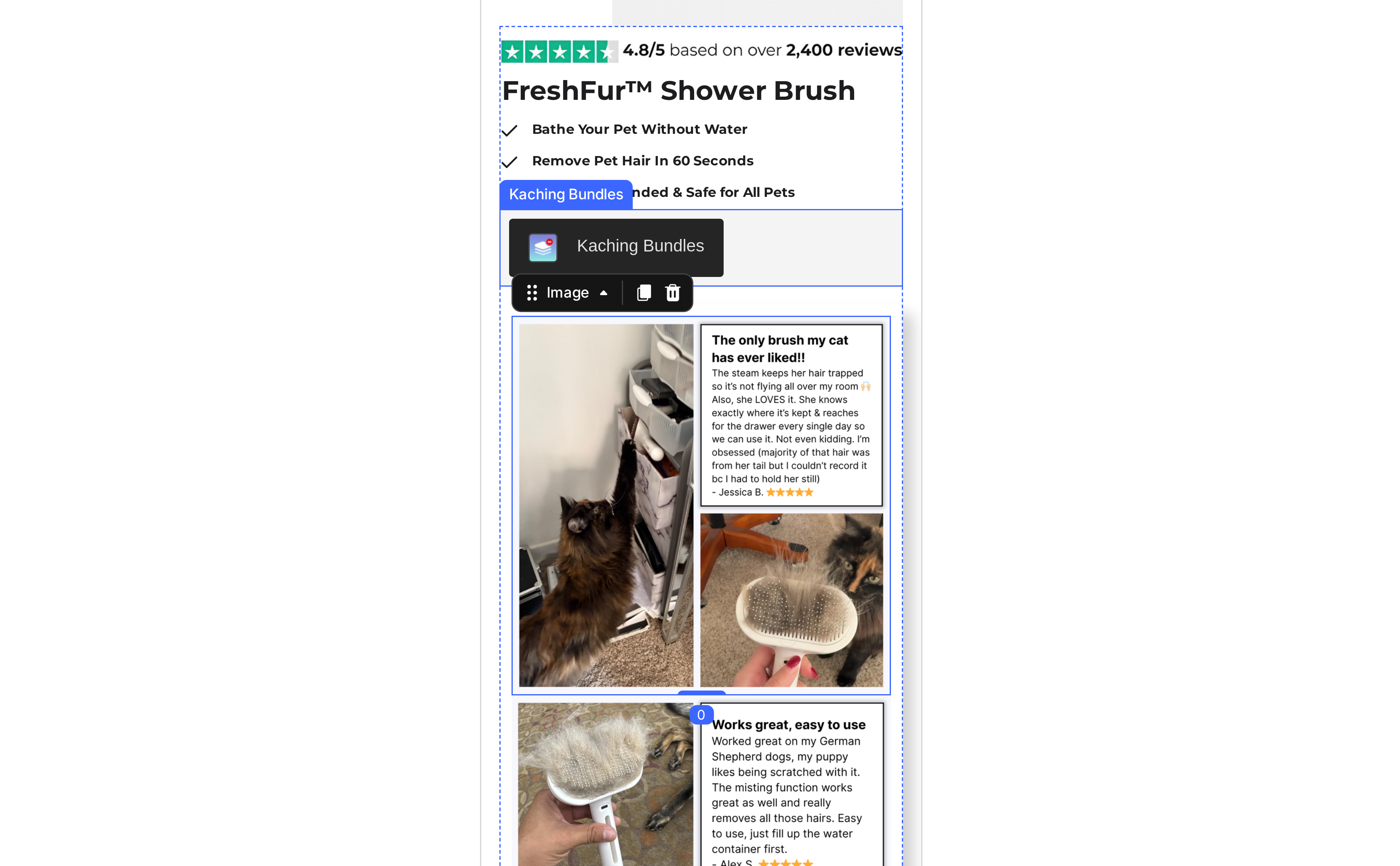
scroll to position [232, 0]
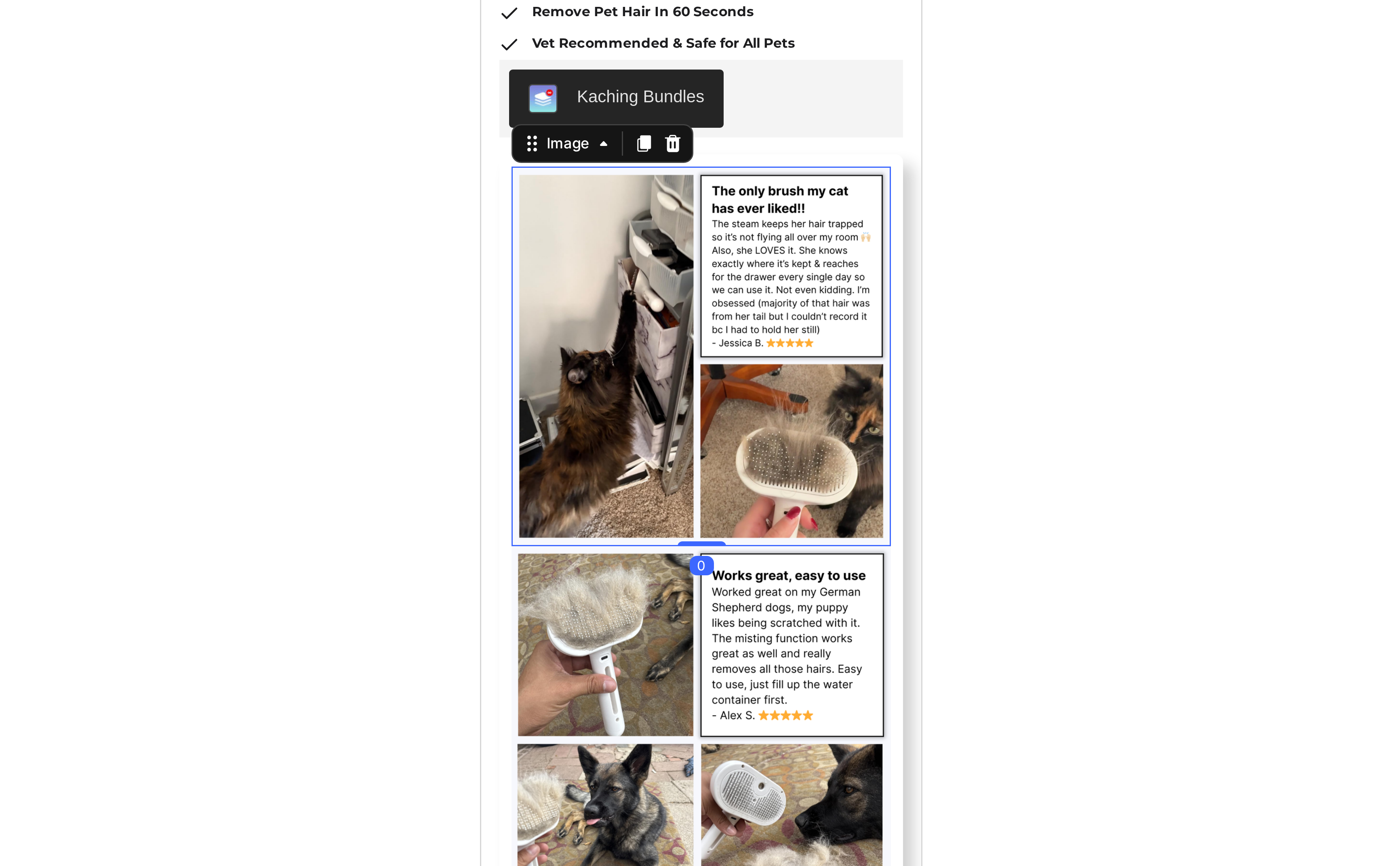
click at [775, 164] on div at bounding box center [769, 444] width 1264 height 843
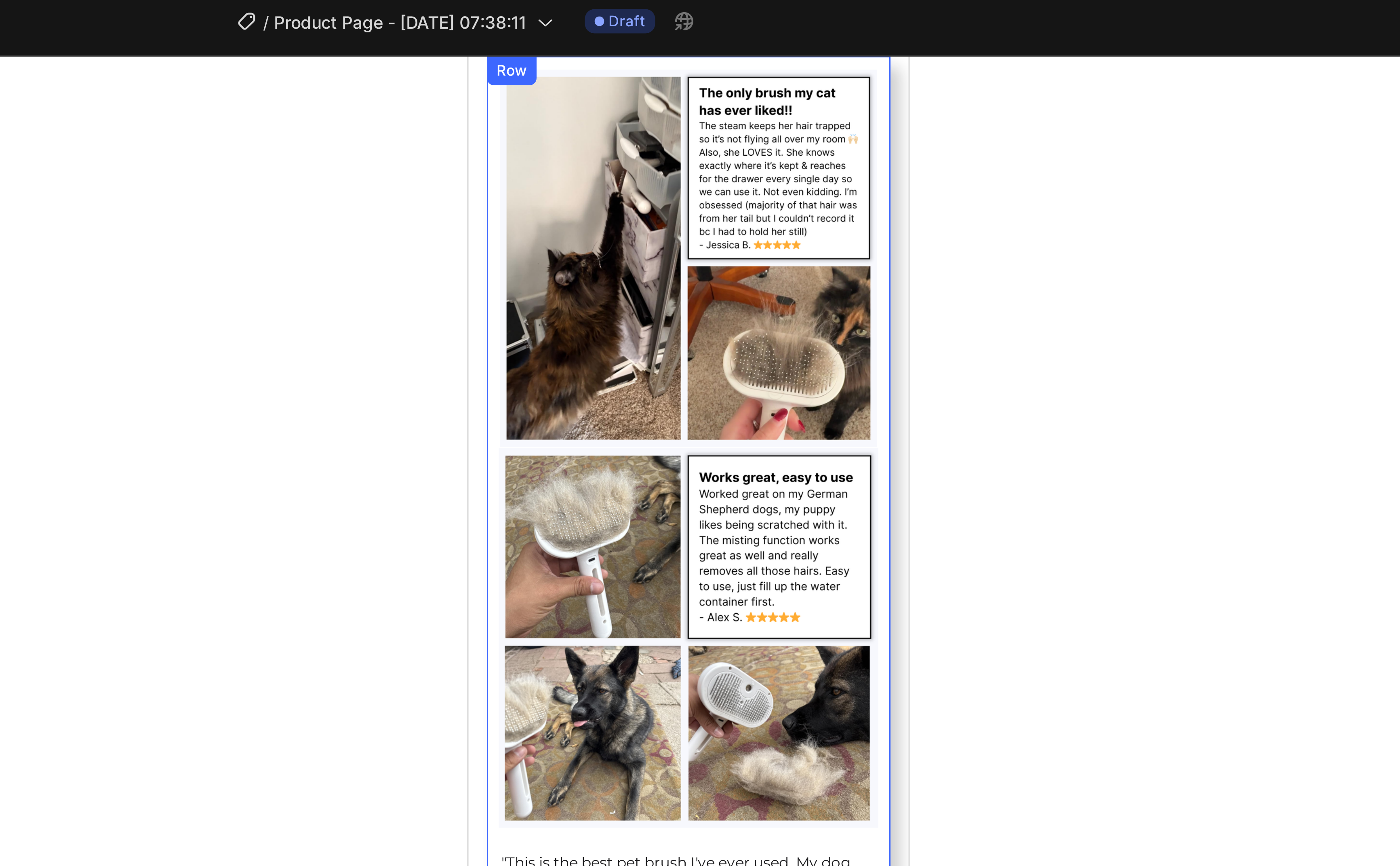
scroll to position [312, 0]
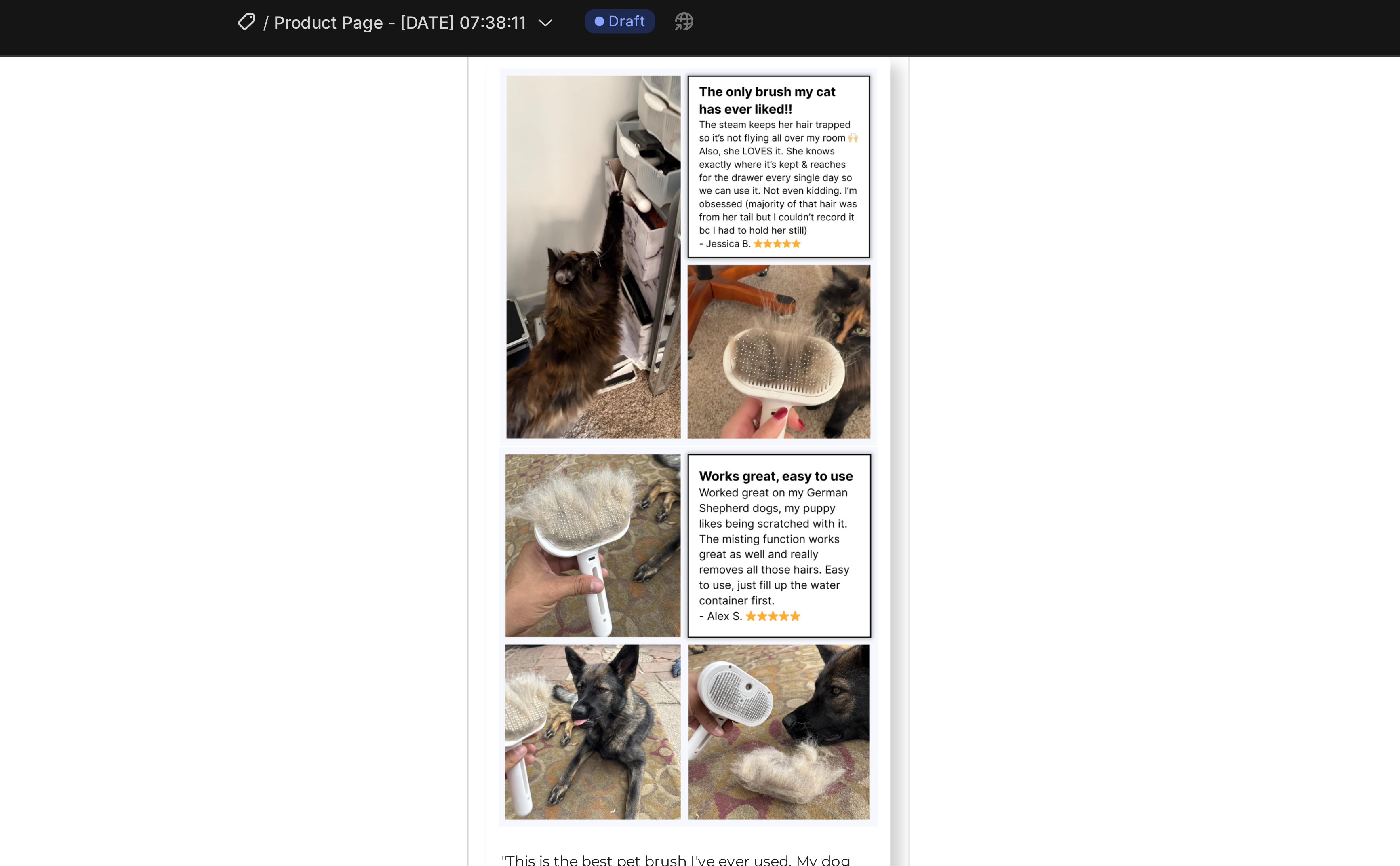
click at [775, 231] on div at bounding box center [769, 444] width 1264 height 843
click at [775, 114] on div at bounding box center [769, 444] width 1264 height 843
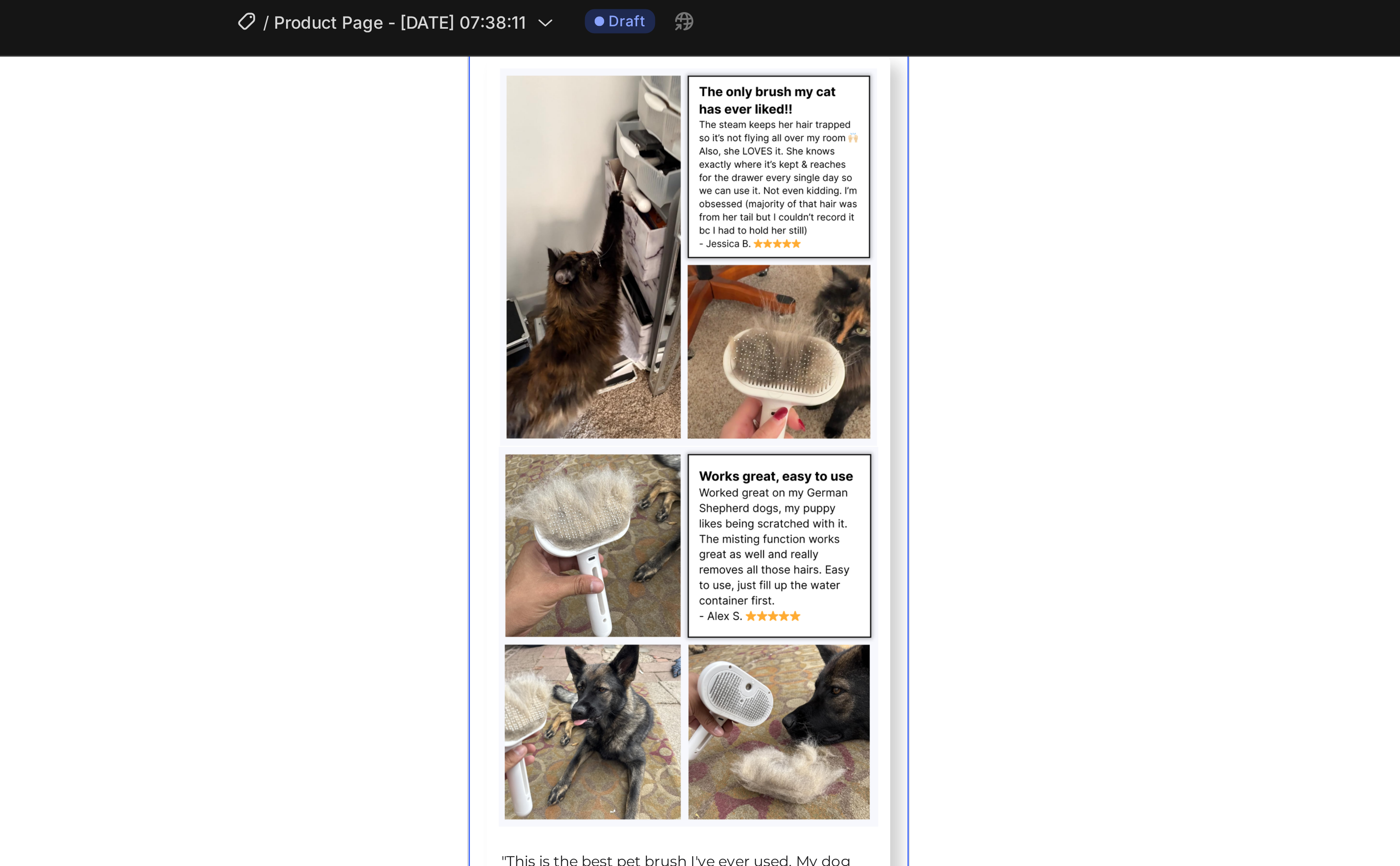
click at [775, 239] on div at bounding box center [769, 444] width 1264 height 843
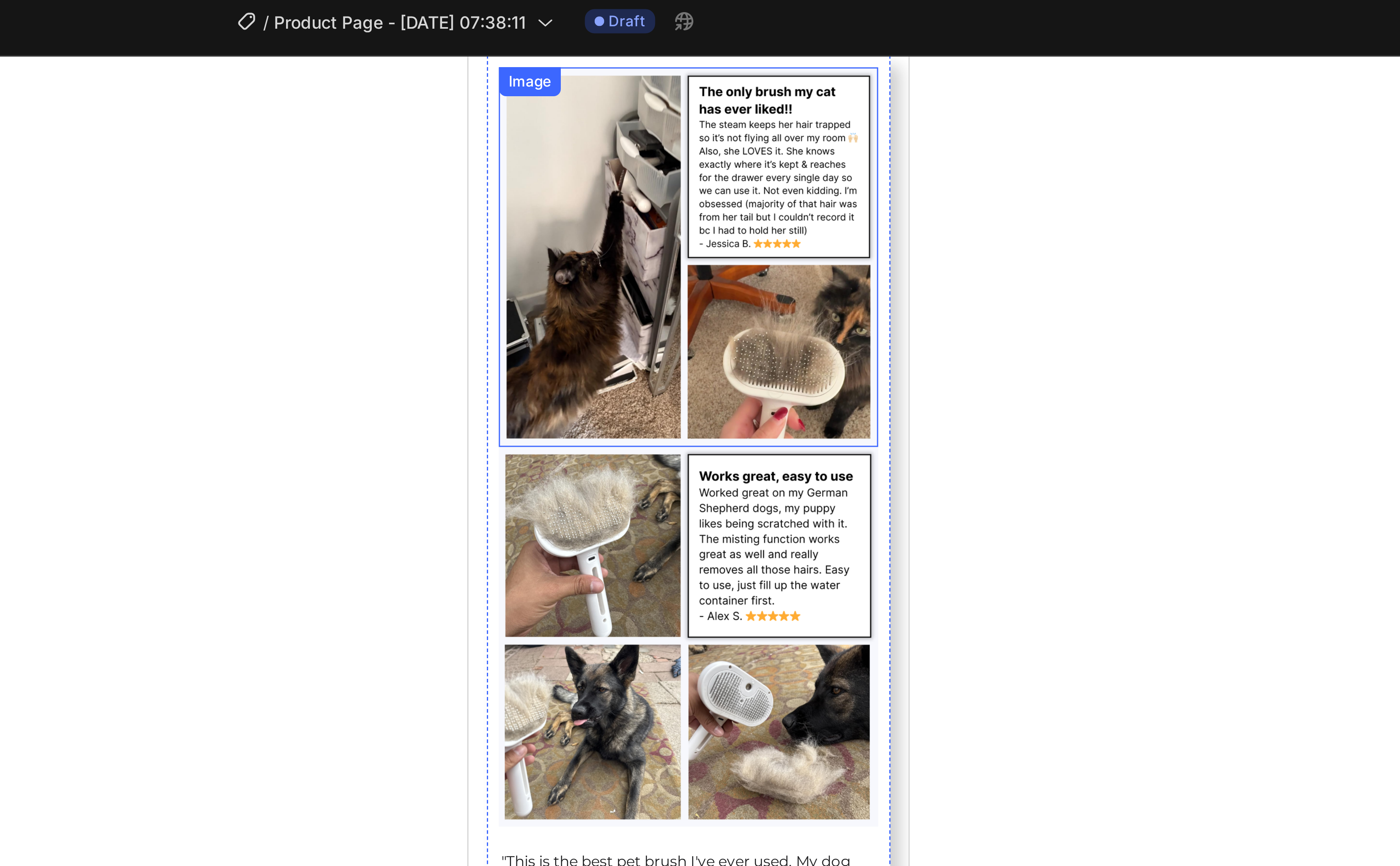
drag, startPoint x: 915, startPoint y: 113, endPoint x: 129, endPoint y: 83, distance: 786.6
click at [775, 113] on div at bounding box center [769, 444] width 1264 height 843
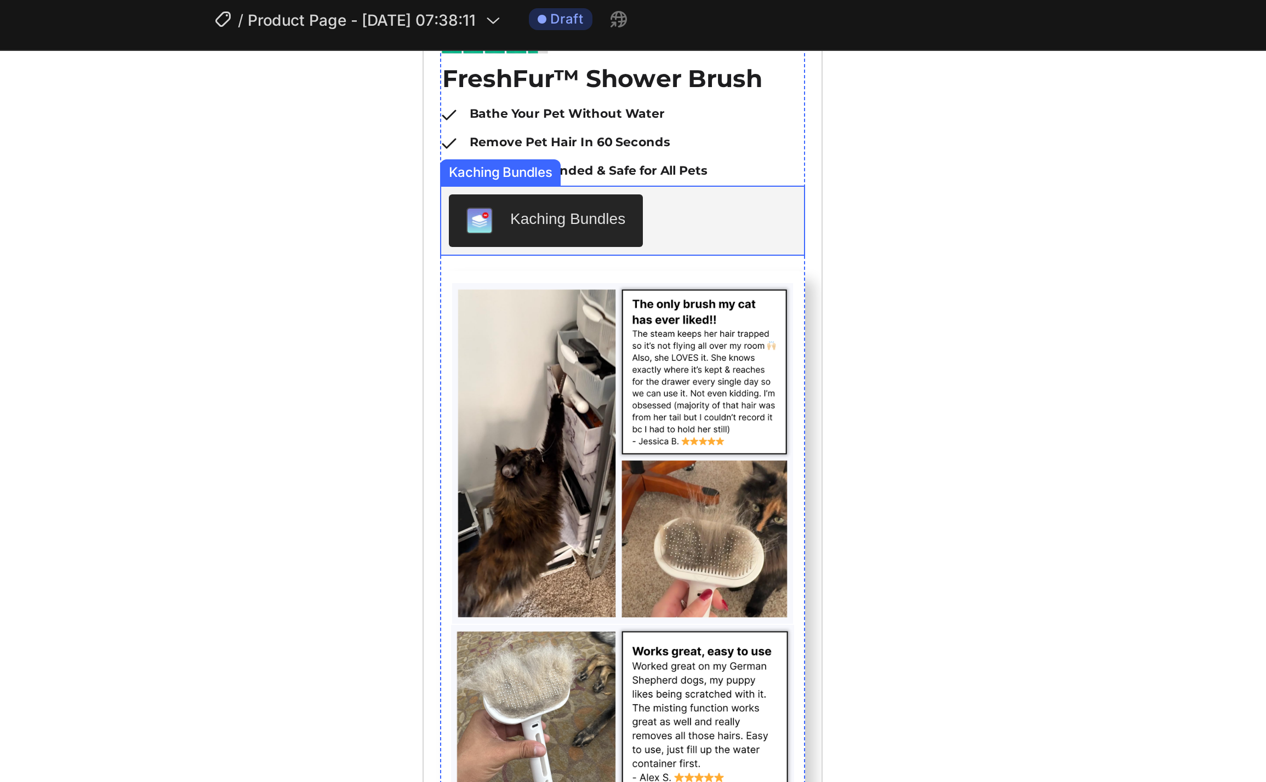
scroll to position [309, 0]
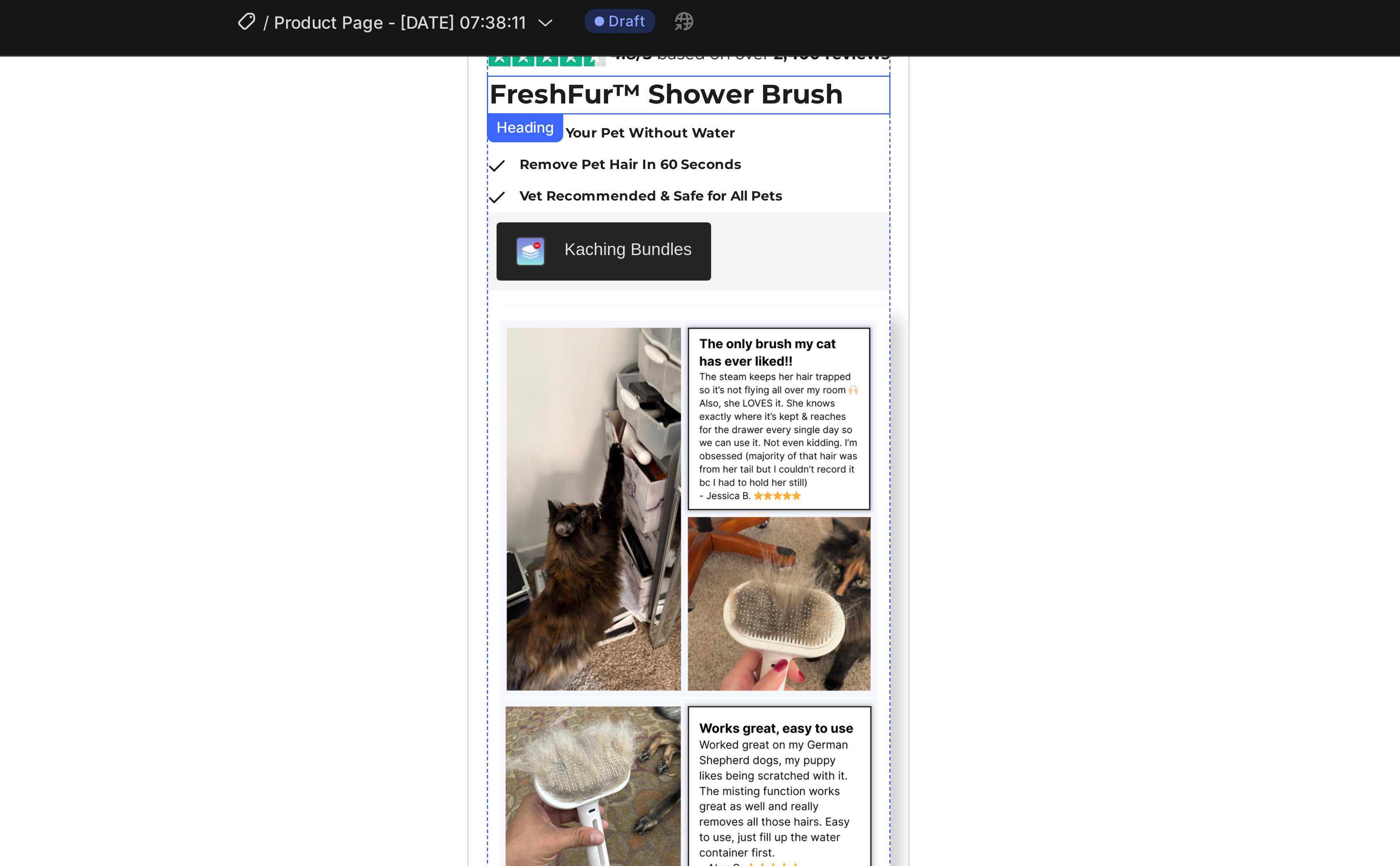
click at [566, 69] on strong "FreshFur™ Shower Brush" at bounding box center [534, 68] width 118 height 11
click at [521, 85] on icon at bounding box center [523, 82] width 7 height 7
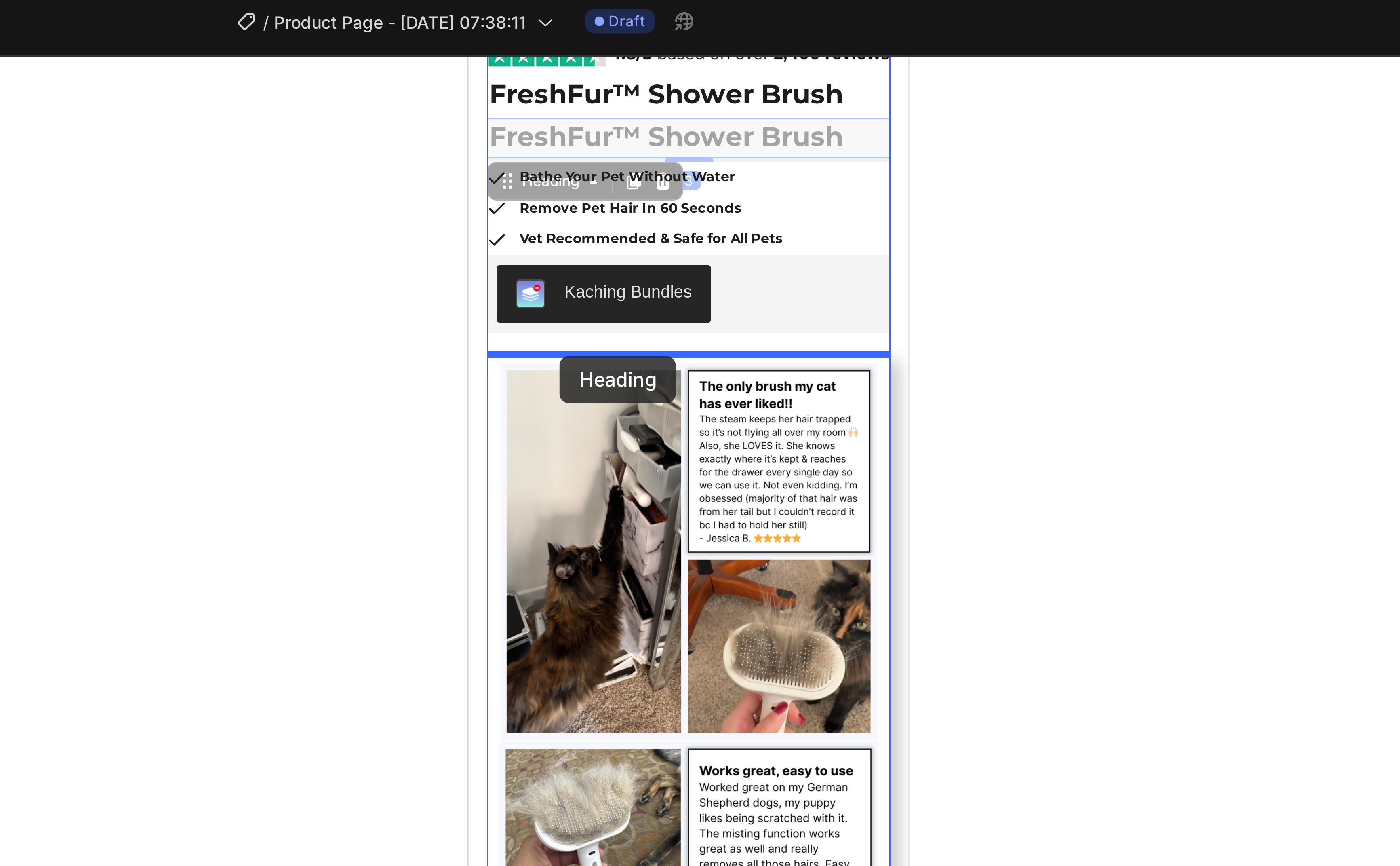
drag, startPoint x: 480, startPoint y: 97, endPoint x: 499, endPoint y: 153, distance: 59.1
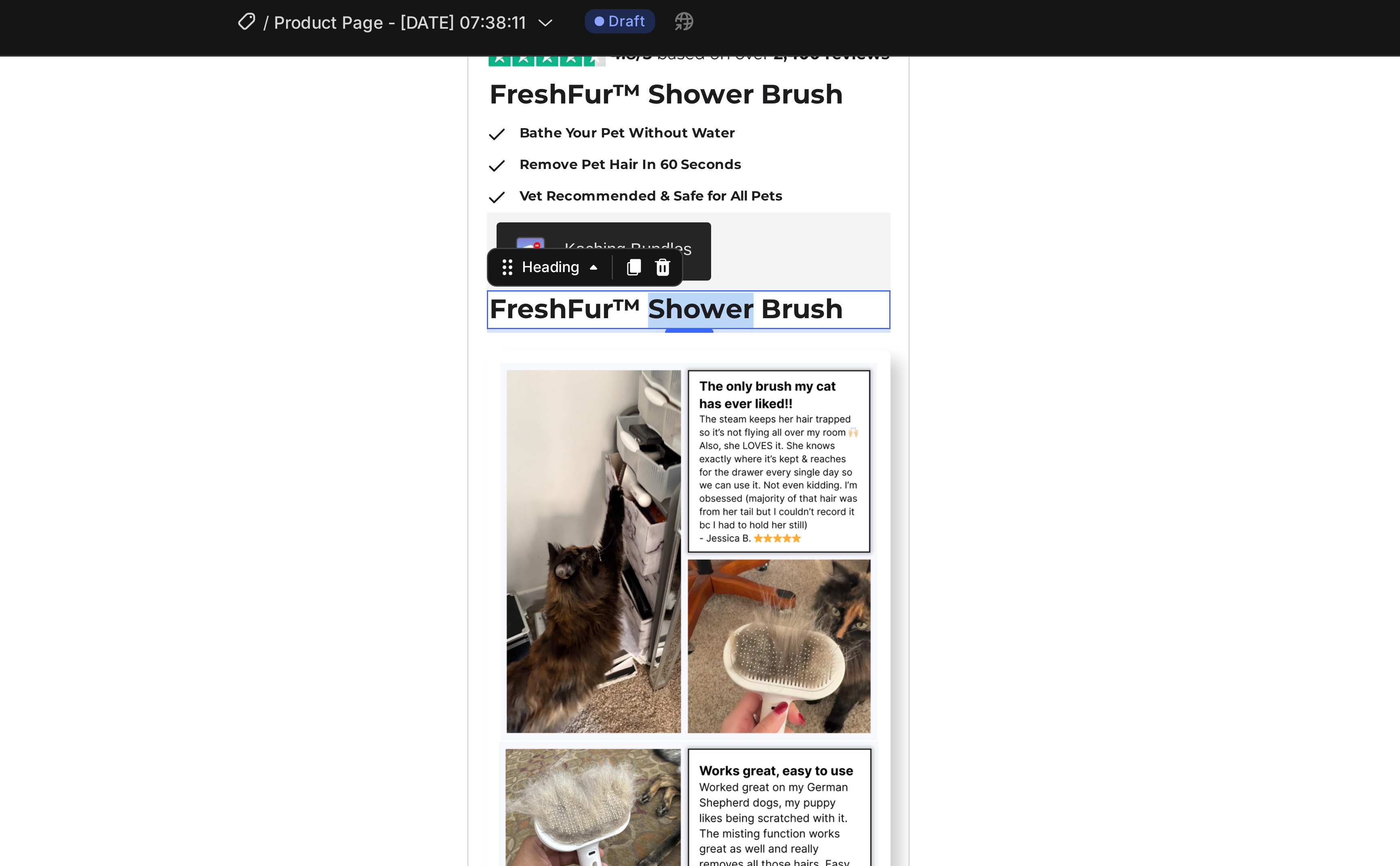
click at [555, 139] on strong "FreshFur™ Shower Brush" at bounding box center [534, 139] width 118 height 11
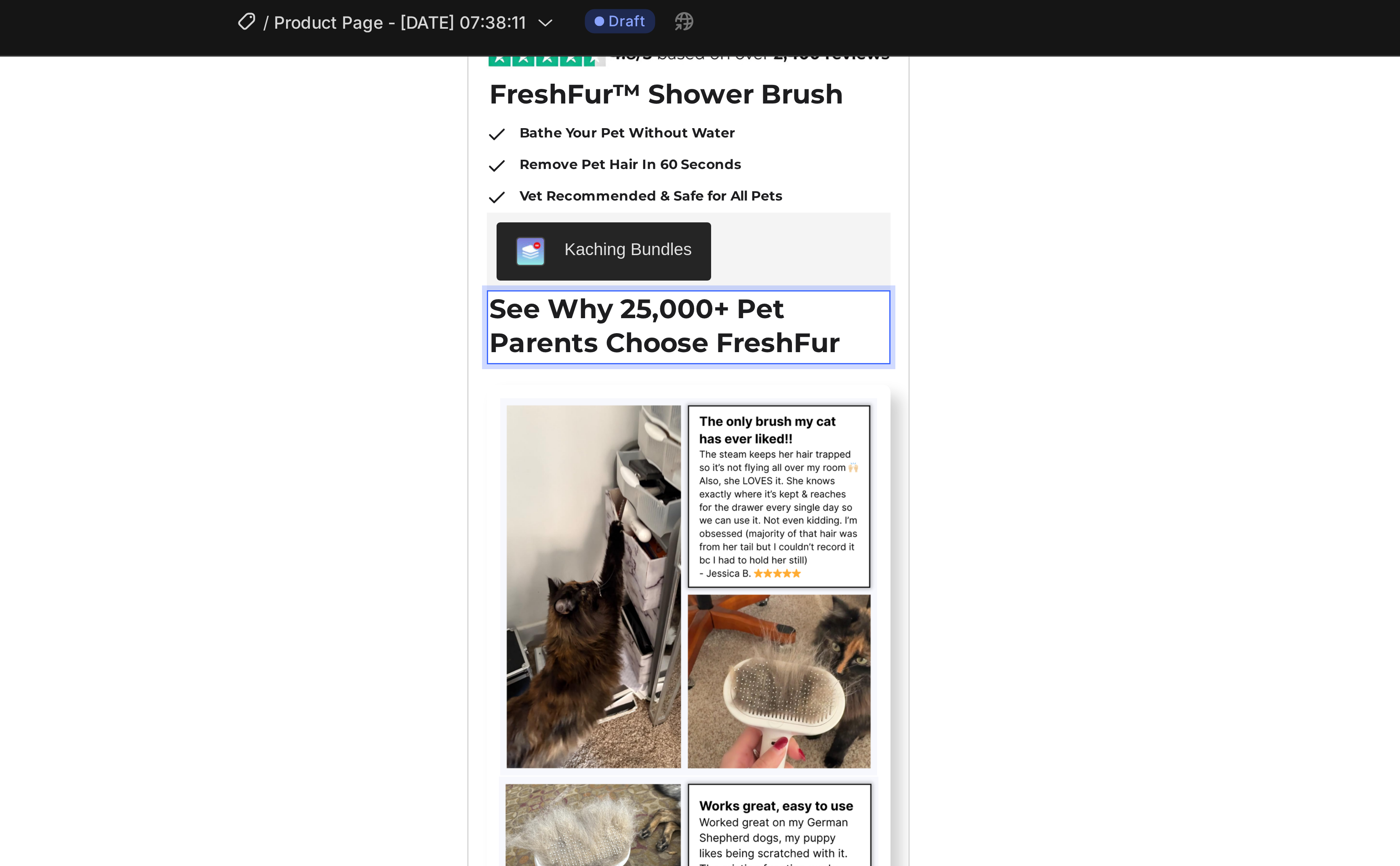
click at [775, 119] on div at bounding box center [769, 444] width 1264 height 843
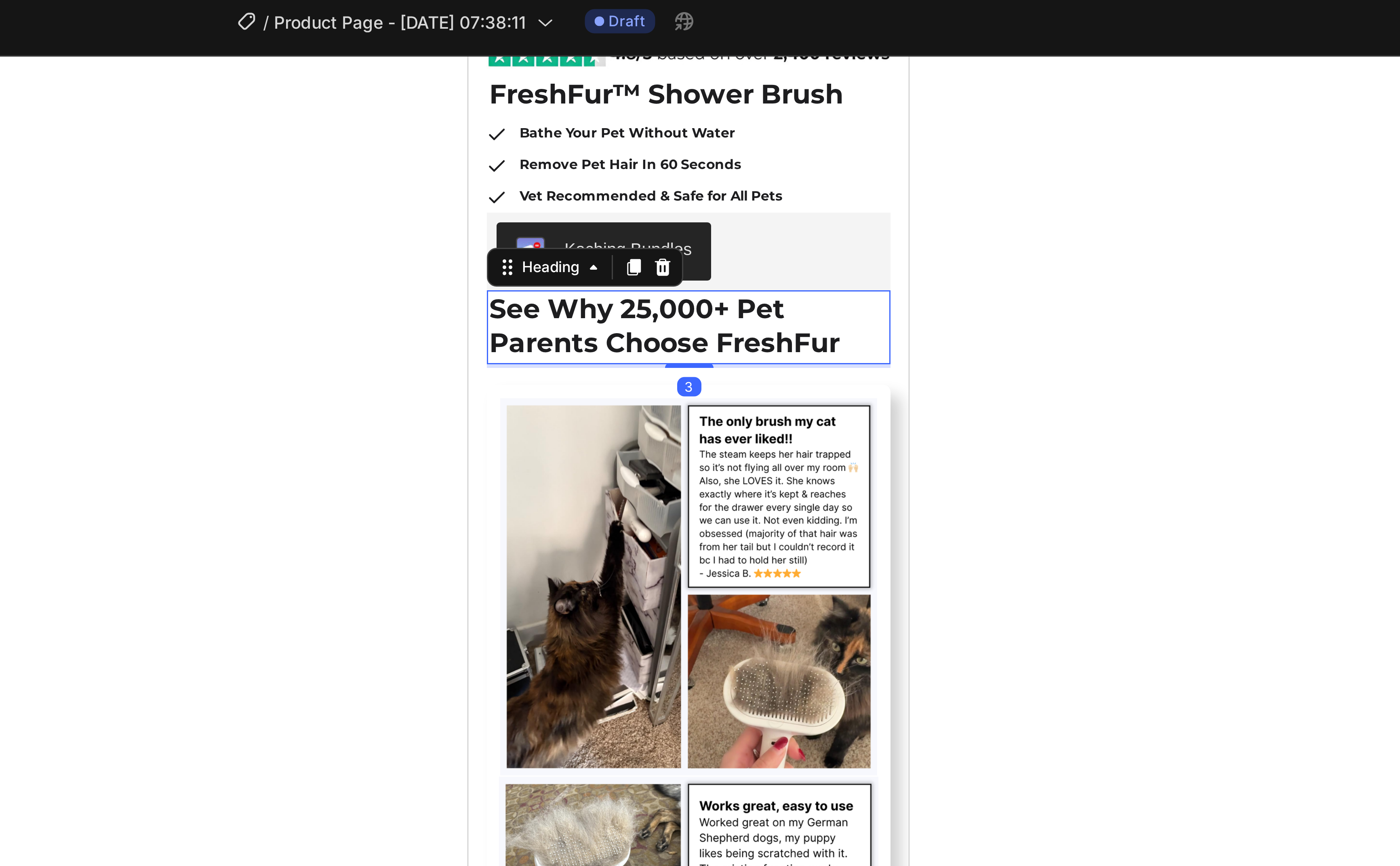
click at [553, 152] on strong "See Why 25,000+ Pet Parents Choose FreshFur" at bounding box center [533, 145] width 117 height 23
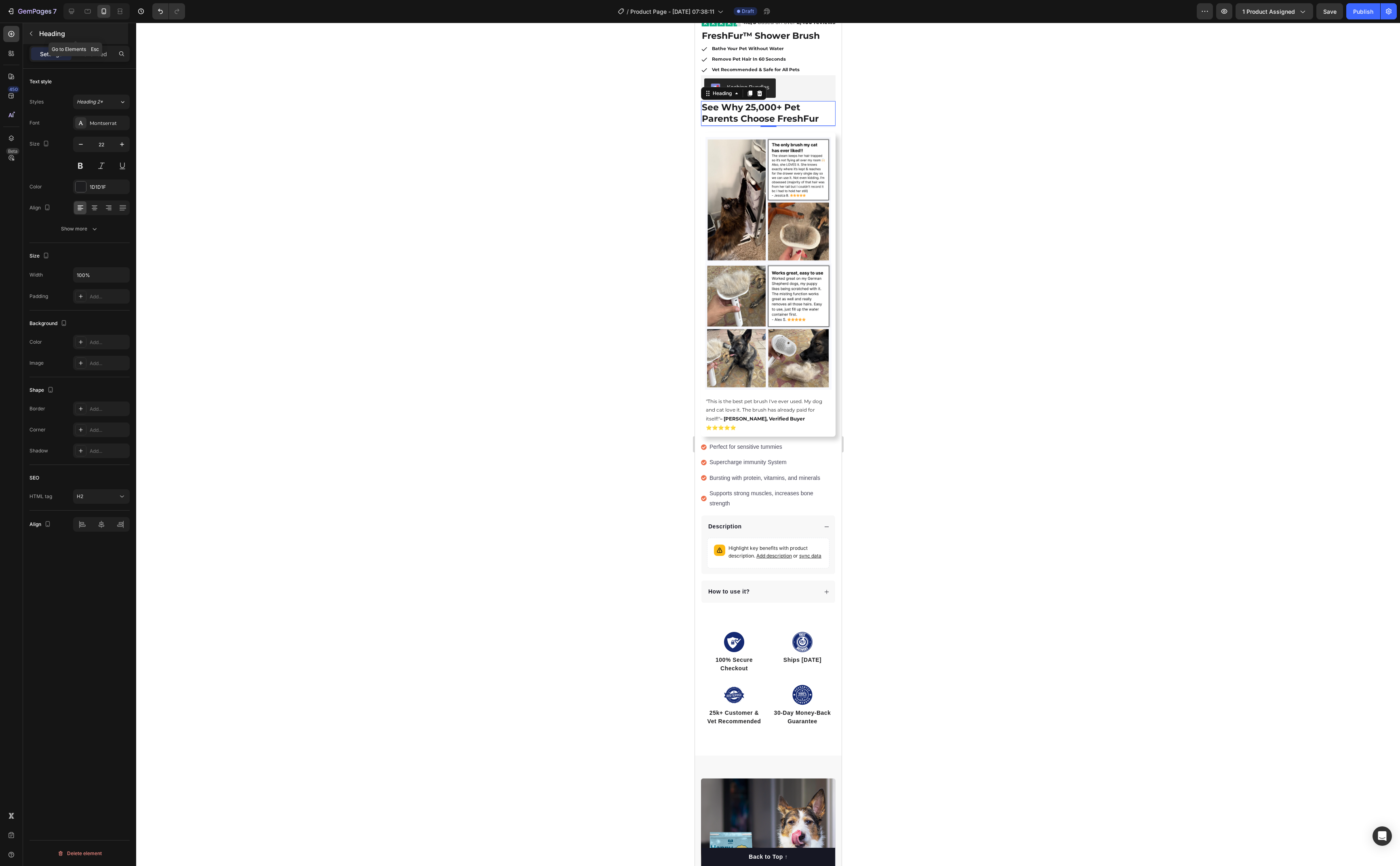
click at [39, 35] on p "Heading" at bounding box center [83, 33] width 87 height 10
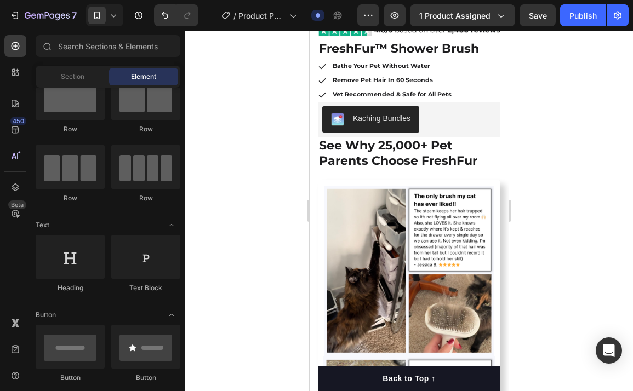
scroll to position [36, 0]
click at [354, 149] on strong "See Why 25,000+ Pet Parents Choose FreshFur" at bounding box center [397, 153] width 158 height 31
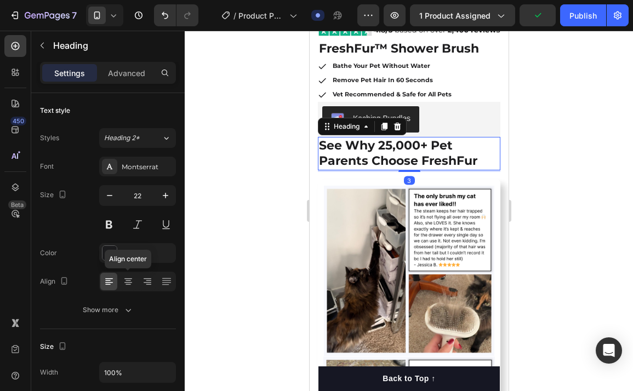
drag, startPoint x: 131, startPoint y: 279, endPoint x: 196, endPoint y: 264, distance: 66.4
click at [131, 279] on icon at bounding box center [128, 281] width 11 height 11
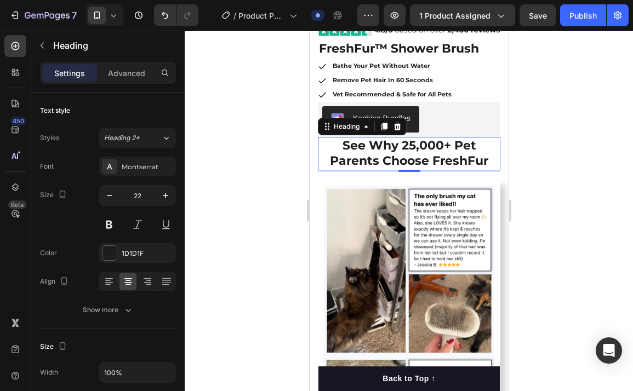
click at [567, 247] on div at bounding box center [409, 211] width 448 height 361
